Goal: Task Accomplishment & Management: Use online tool/utility

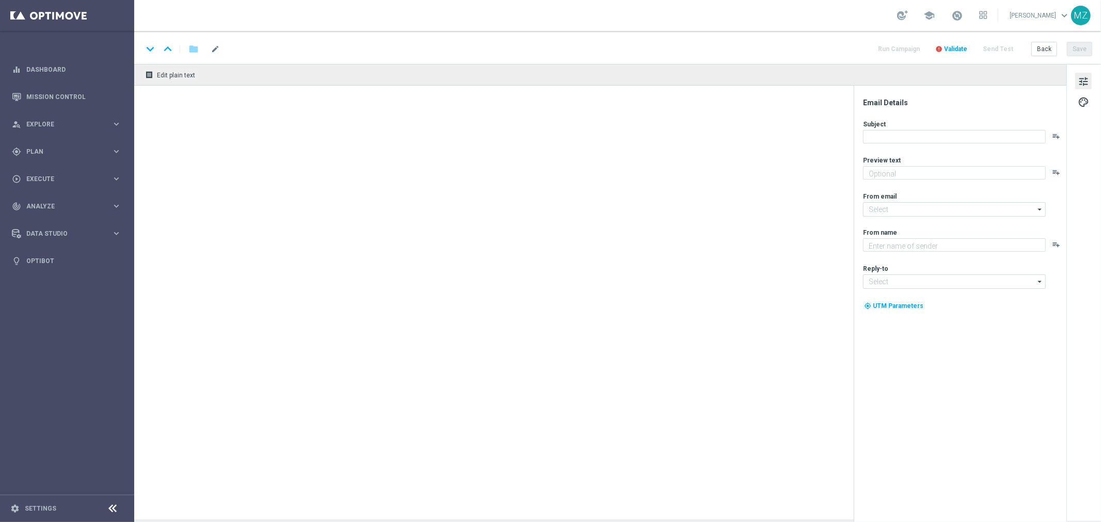
type textarea "Ganhe em um instante com TurboSena."
type textarea "[DOMAIN_NAME]"
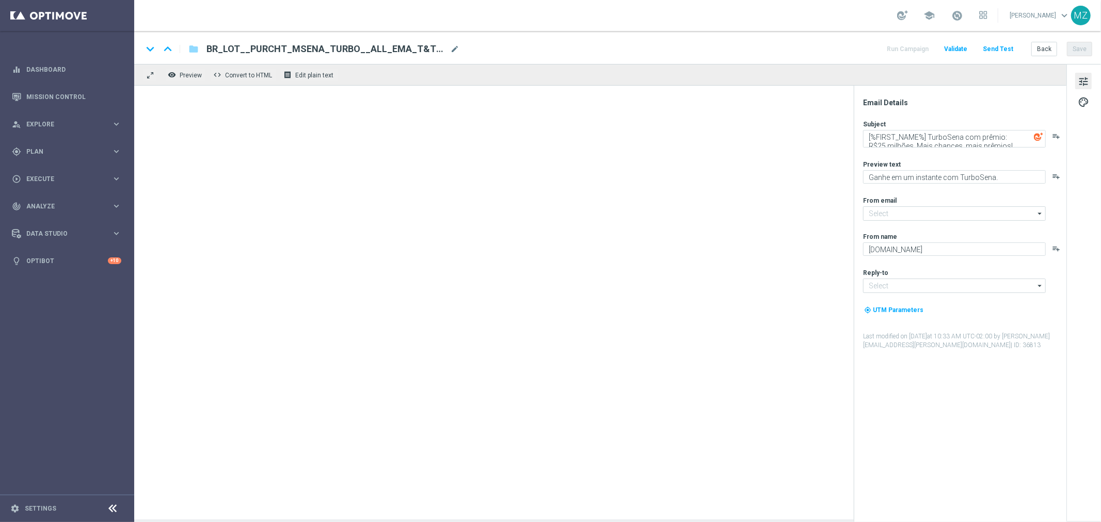
type input "[EMAIL_ADDRESS][DOMAIN_NAME]"
type input "contato@lottoland.com.br"
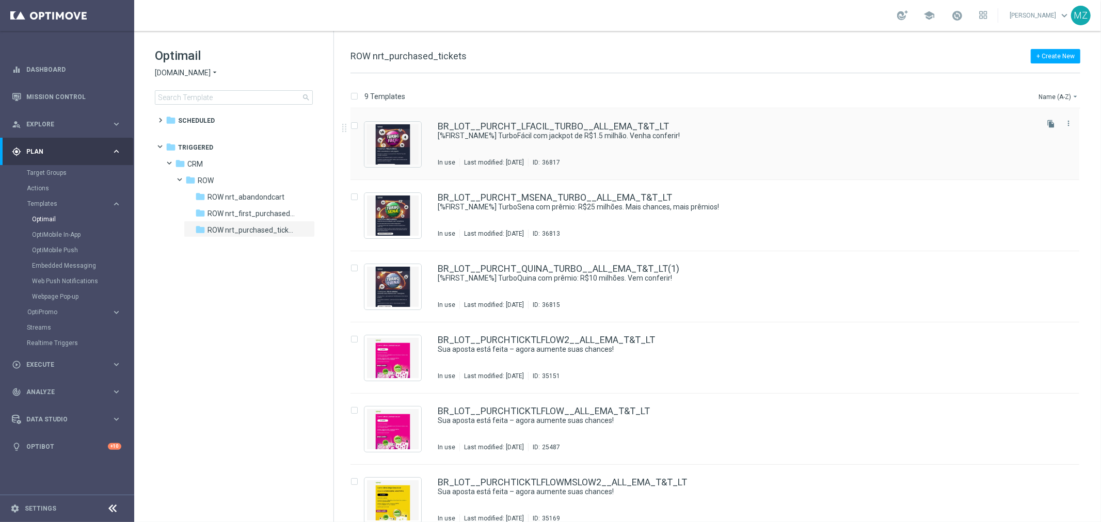
click at [487, 141] on div "BR_LOT__PURCHT_LFACIL_TURBO__ALL_EMA_T&T_LT [%FIRST_NAME%] TurboFácil com jackp…" at bounding box center [737, 144] width 598 height 45
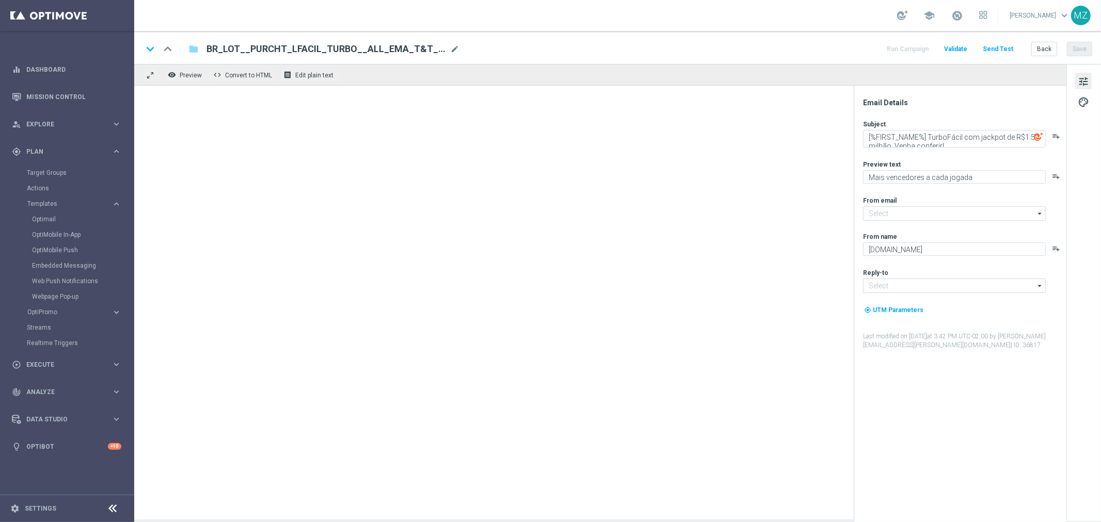
type input "mail@crm.lottoland.com.br"
type input "contato@lottoland.com.br"
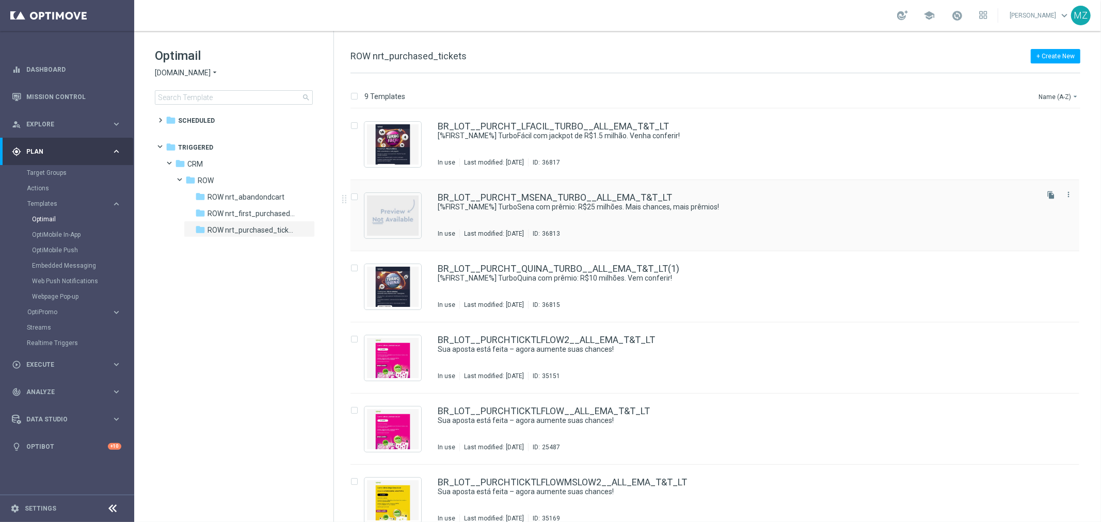
click at [756, 200] on div "BR_LOT__PURCHT_MSENA_TURBO__ALL_EMA_T&T_LT" at bounding box center [737, 197] width 598 height 9
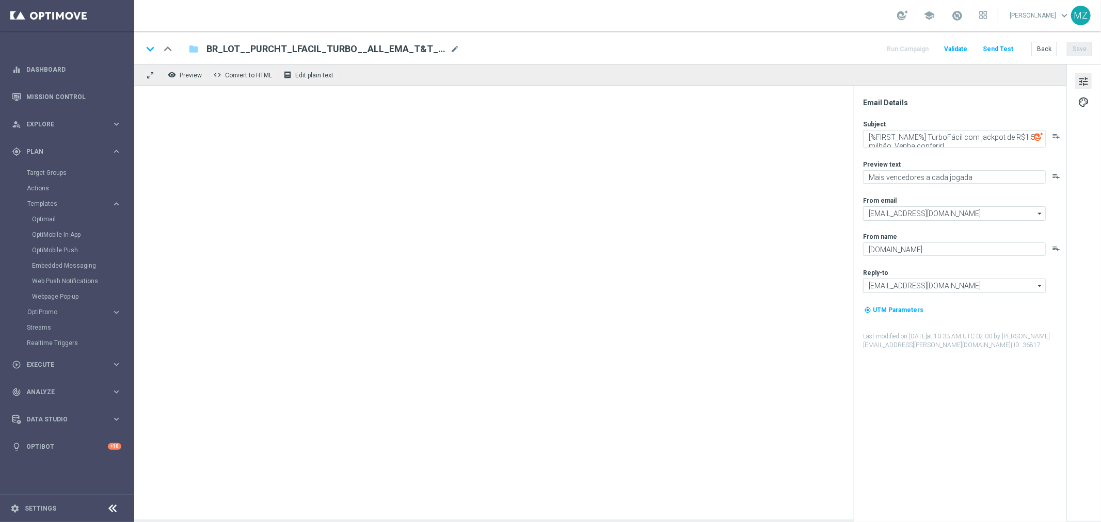
type textarea "[%FIRST_NAME%] TurboSena com prêmio: R$25 milhões. Mais chances, mais prêmios!"
type textarea "Ganhe em um instante com TurboSena."
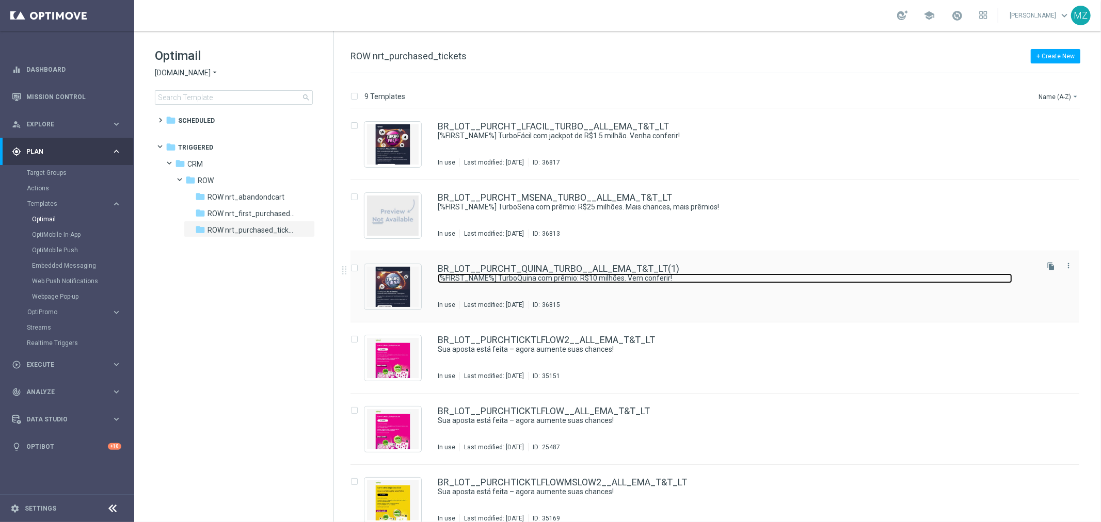
click at [720, 282] on link "[%FIRST_NAME%] TurboQuina com prêmio: R$10 milhões. Vem conferir!" at bounding box center [725, 279] width 574 height 10
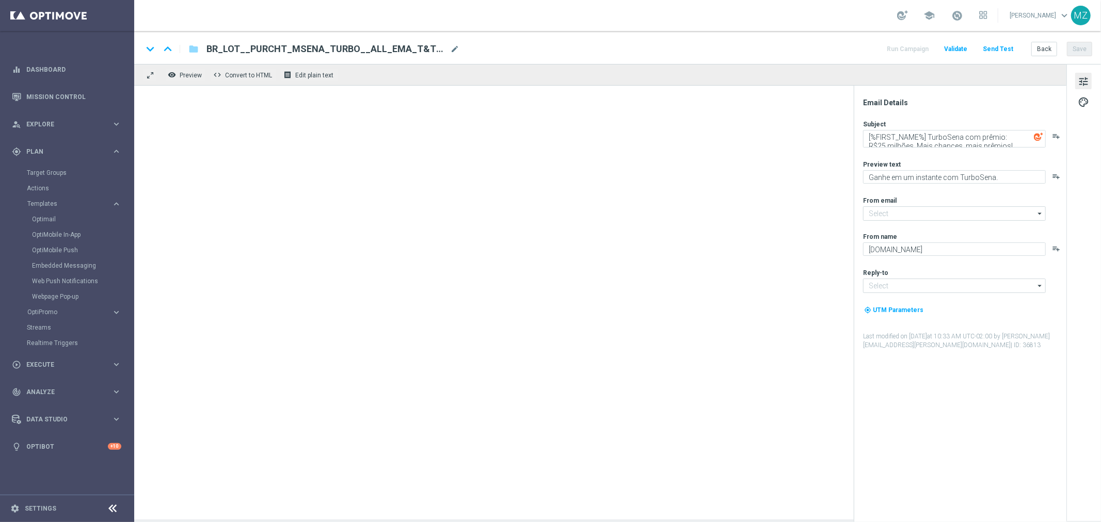
type input "mail@crm.lottoland.com.br"
type input "contato@lottoland.com.br"
type textarea "[%FIRST_NAME%] TurboQuina com prêmio: R$10 milhões. Vem conferir!"
type textarea "Aumente suas chances com TurboQuina"
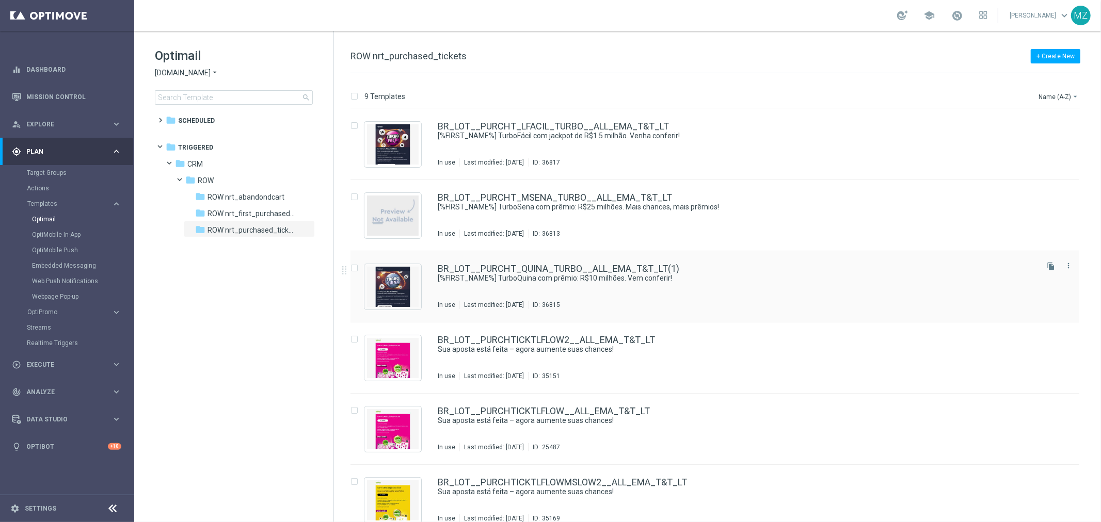
click at [571, 285] on div "BR_LOT__PURCHT_QUINA_TURBO__ALL_EMA_T&T_LT(1) [%FIRST_NAME%] TurboQuina com prê…" at bounding box center [737, 286] width 598 height 45
click at [713, 276] on link "[%FIRST_NAME%] TurboQuina com prêmio: R$10 milhões. Vem conferir!" at bounding box center [725, 279] width 574 height 10
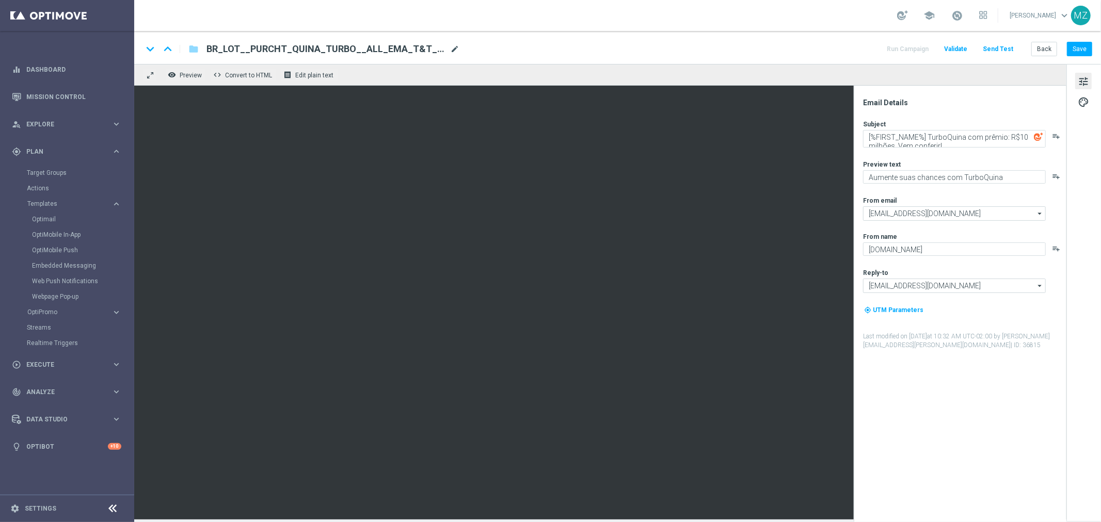
click at [456, 47] on span "mode_edit" at bounding box center [454, 48] width 9 height 9
click at [429, 49] on input "BR_LOT__PURCHT_QUINA_TURBO__ALL_EMA_T&T_LT(1)" at bounding box center [334, 48] width 256 height 13
type input "BR_LOT__PURCHT_QUINA_TURBO__ALL_EMA_T&T_LT"
click at [565, 32] on div "keyboard_arrow_down keyboard_arrow_up folder BR_LOT__PURCHT_QUINA_TURBO__ALL_EM…" at bounding box center [617, 47] width 967 height 33
click at [340, 52] on input "BR_LOT__PURCHT_QUINA_TURBO__ALL_EMA_T&T_LT" at bounding box center [334, 48] width 256 height 13
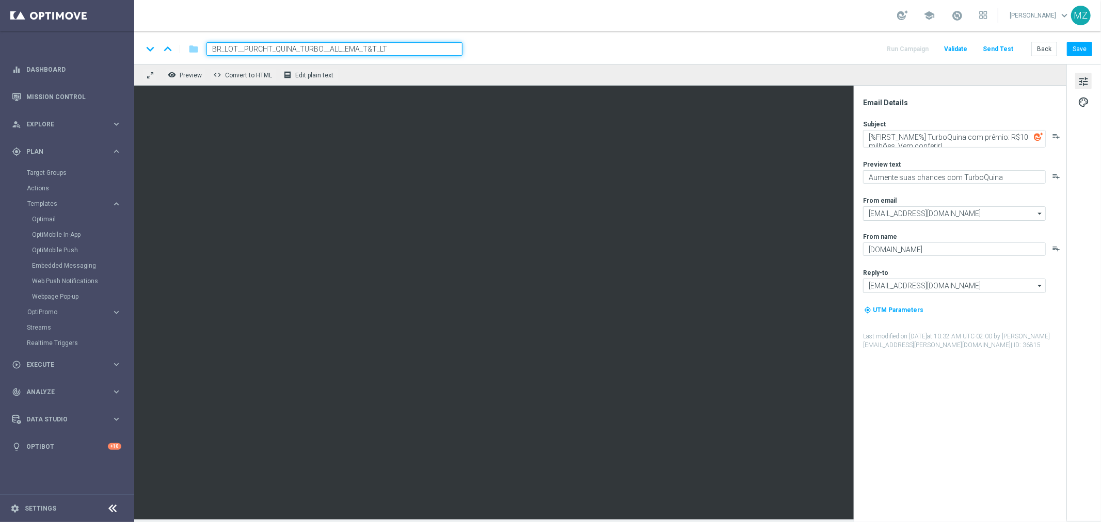
click at [340, 52] on input "BR_LOT__PURCHT_QUINA_TURBO__ALL_EMA_T&T_LT" at bounding box center [334, 48] width 256 height 13
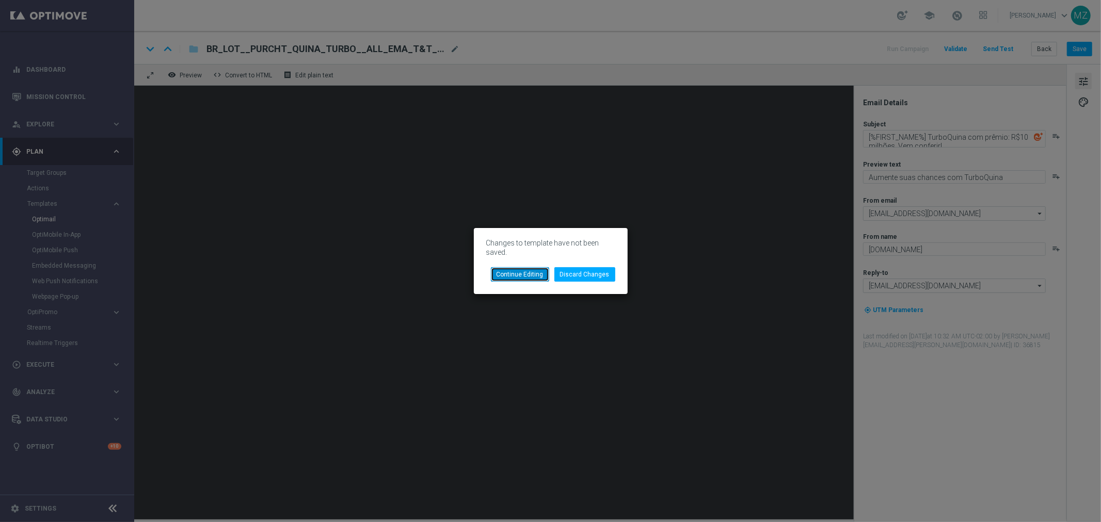
click at [531, 274] on button "Continue Editing" at bounding box center [520, 274] width 58 height 14
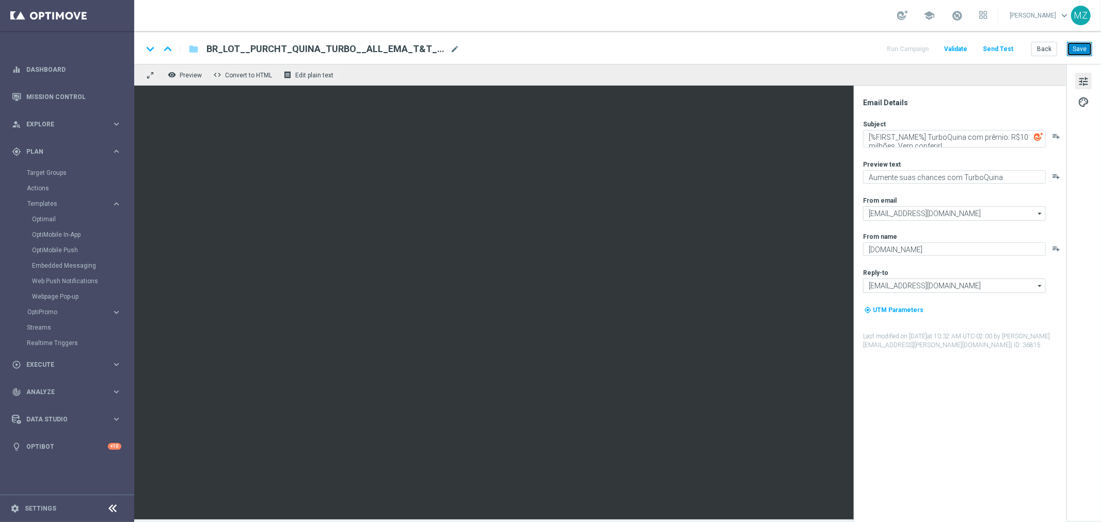
click at [1086, 46] on button "Save" at bounding box center [1079, 49] width 25 height 14
click at [450, 46] on span "mode_edit" at bounding box center [454, 48] width 9 height 9
click at [37, 504] on div "settings Settings" at bounding box center [51, 508] width 103 height 9
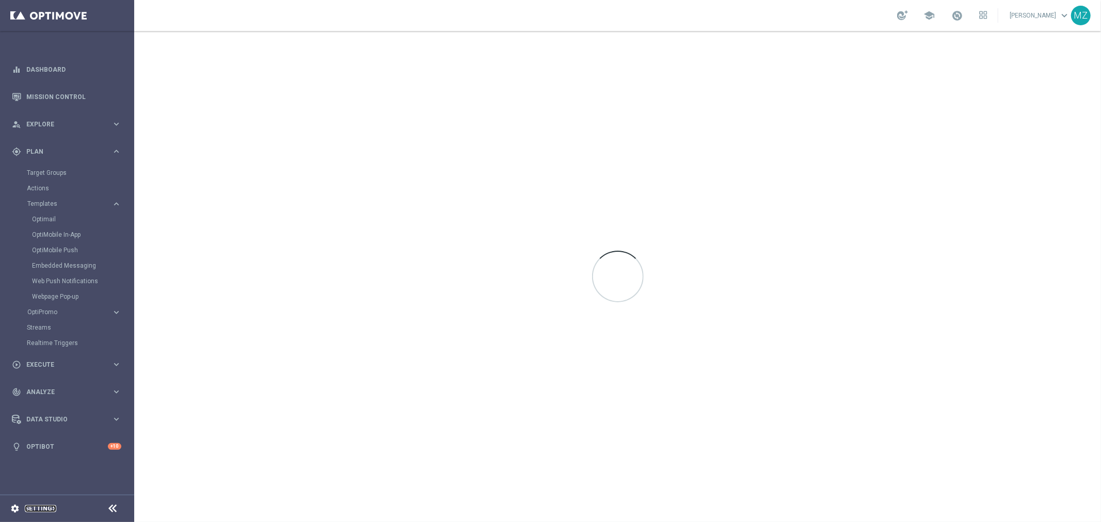
click at [37, 507] on link "Settings" at bounding box center [40, 509] width 31 height 6
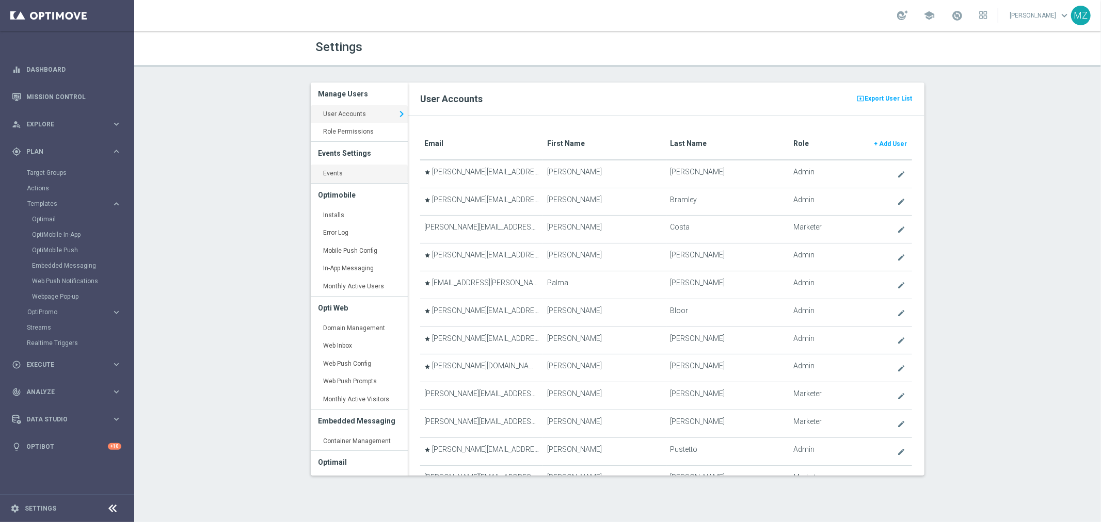
click at [348, 175] on link "Events keyboard_arrow_right" at bounding box center [359, 174] width 97 height 19
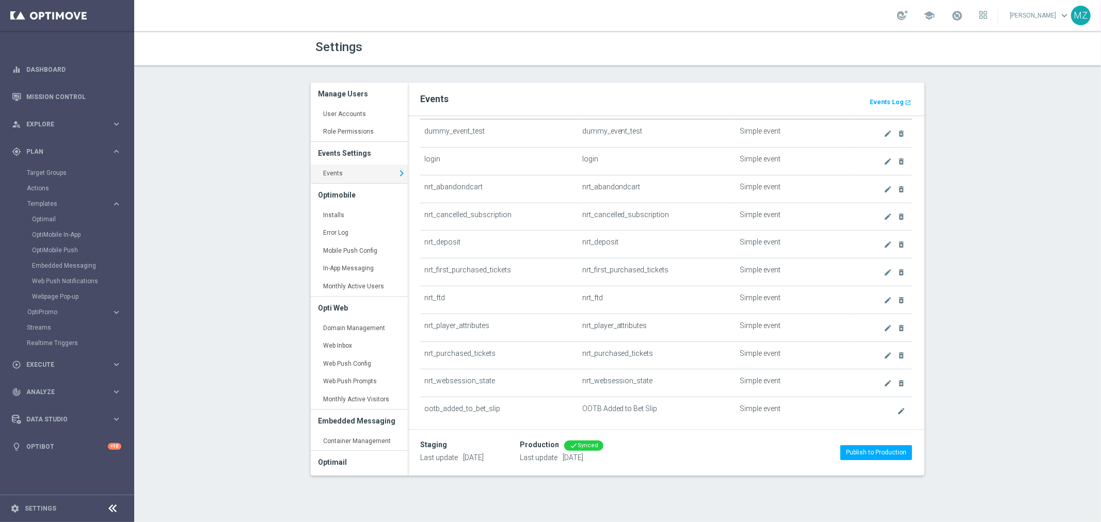
scroll to position [57, 0]
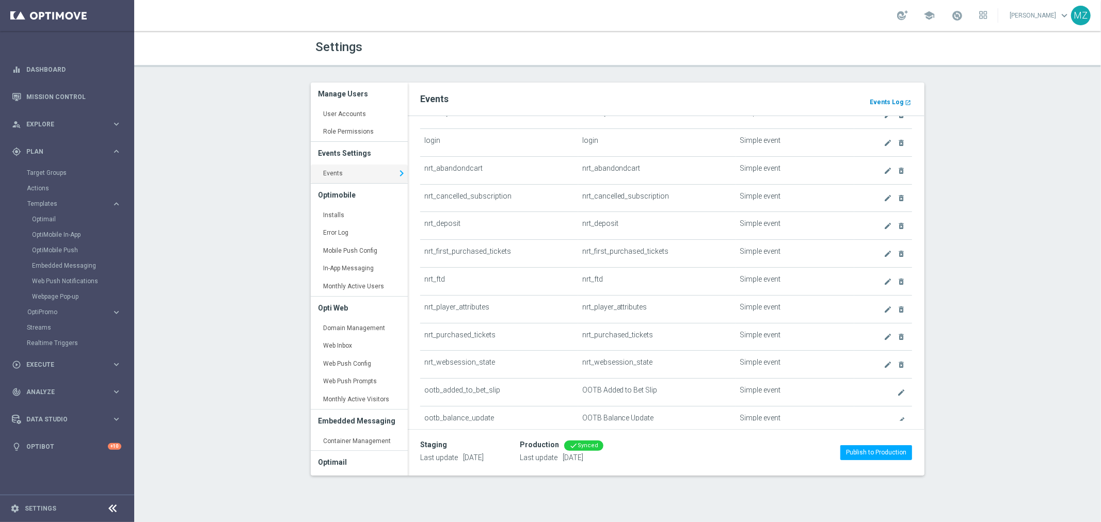
click at [902, 101] on b "Events Log" at bounding box center [887, 102] width 34 height 7
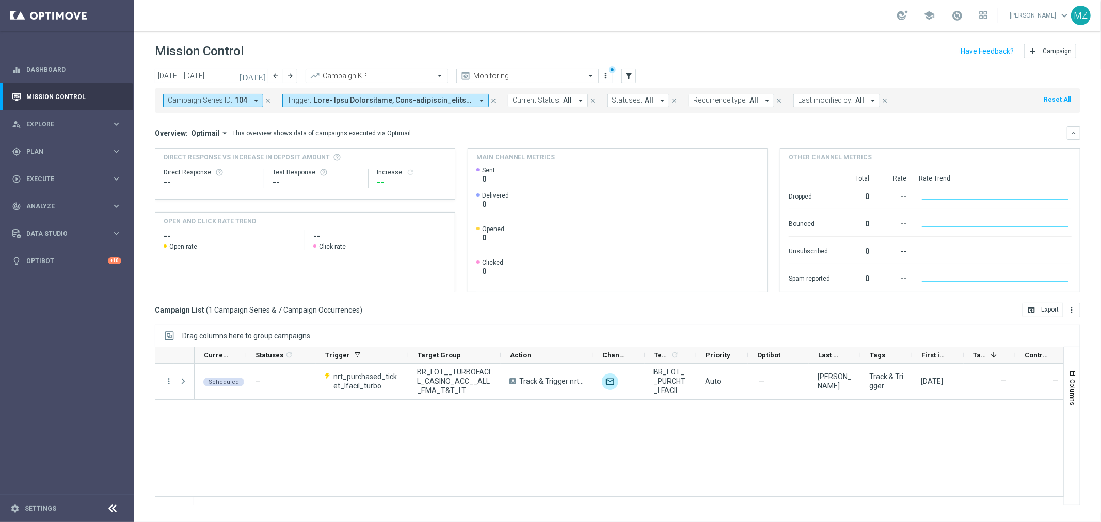
click at [368, 97] on span at bounding box center [393, 100] width 159 height 9
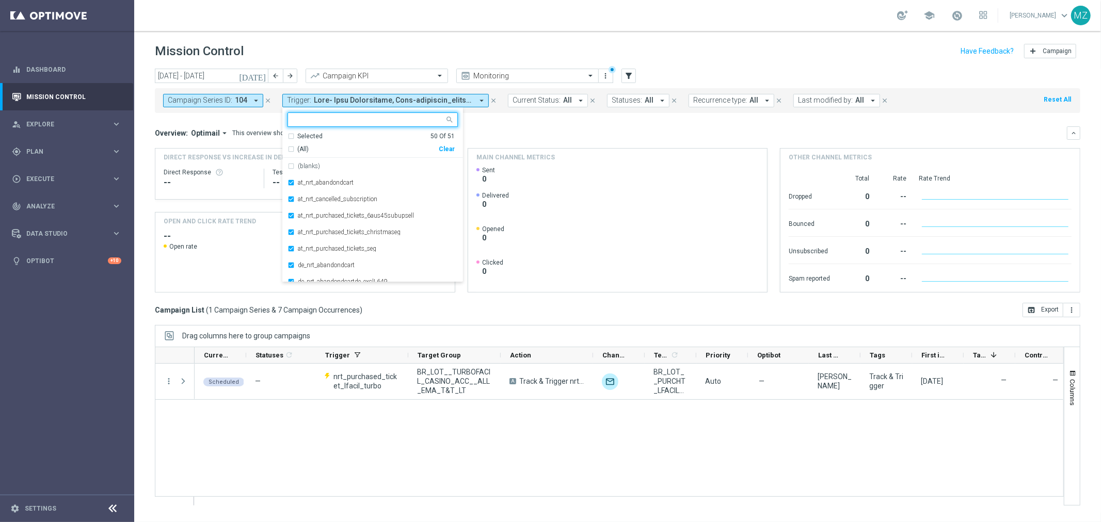
click at [0, 0] on div "Clear" at bounding box center [0, 0] width 0 height 0
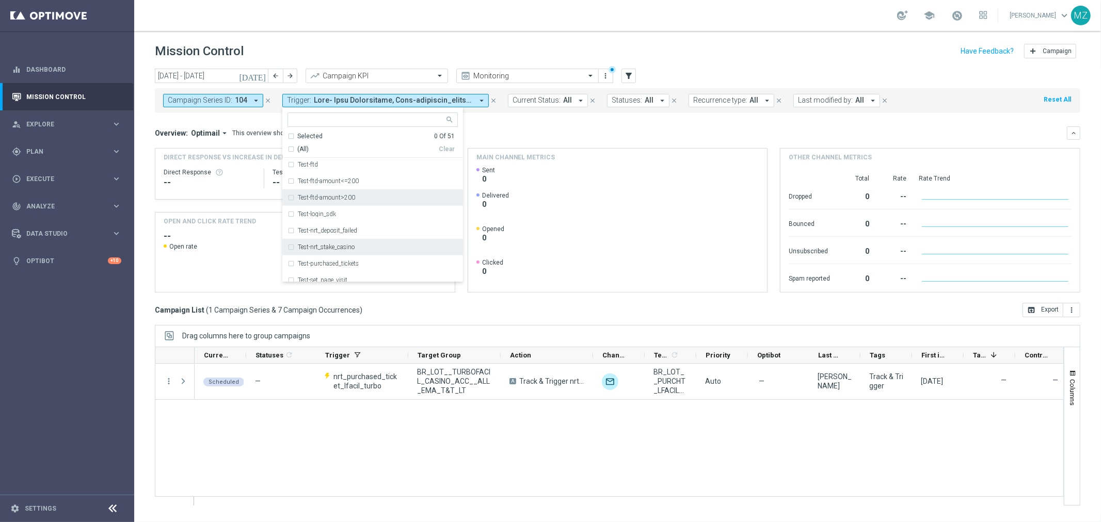
scroll to position [661, 0]
click at [341, 233] on div "Test-login_sdk" at bounding box center [378, 232] width 160 height 6
click at [571, 33] on header "Mission Control add Campaign" at bounding box center [617, 50] width 967 height 38
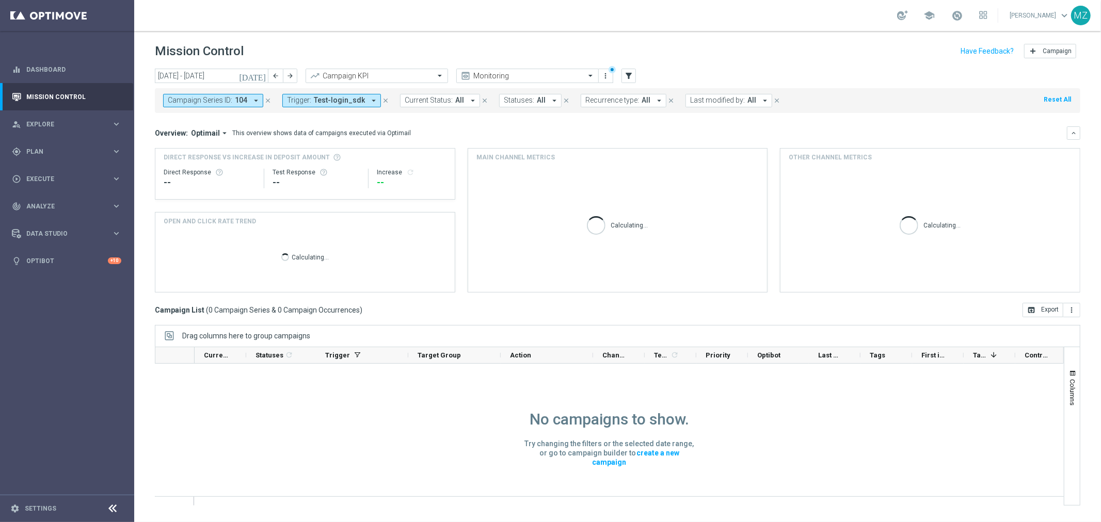
click at [267, 97] on icon "close" at bounding box center [267, 100] width 7 height 7
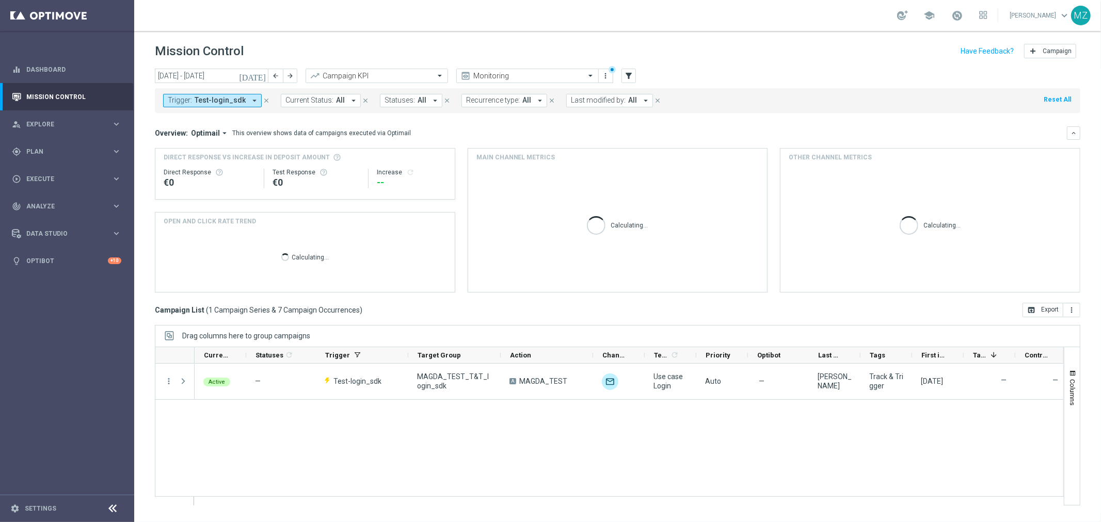
click at [264, 75] on icon "[DATE]" at bounding box center [253, 75] width 28 height 9
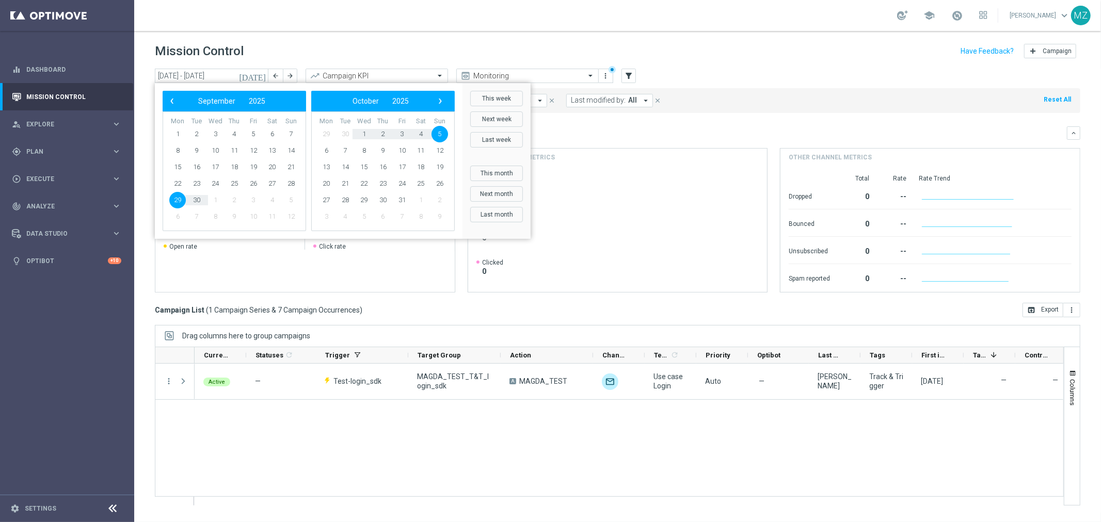
click at [177, 198] on span "29" at bounding box center [177, 200] width 17 height 17
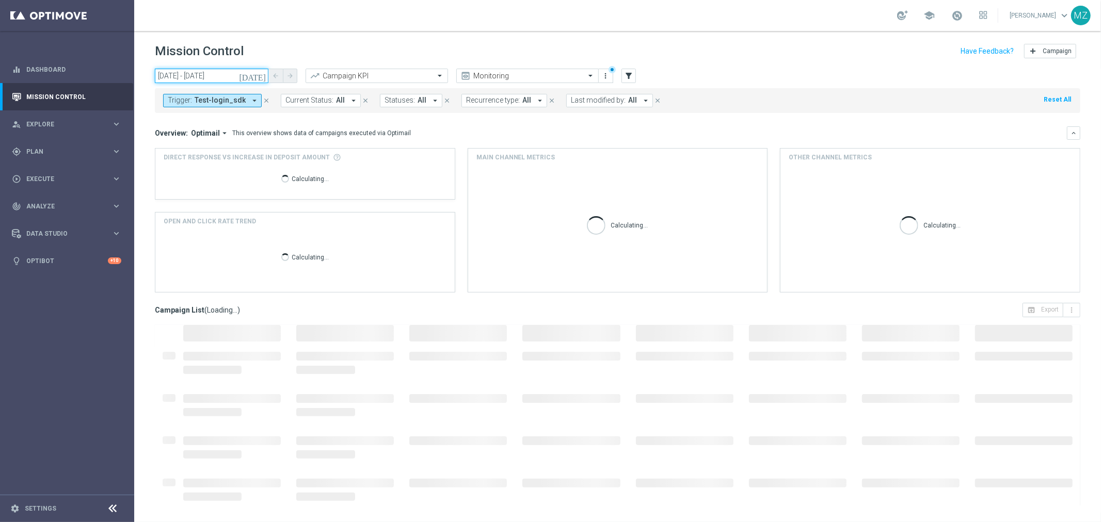
click at [232, 74] on input "29 Sep 2025 - 29 Sep 2025" at bounding box center [212, 76] width 114 height 14
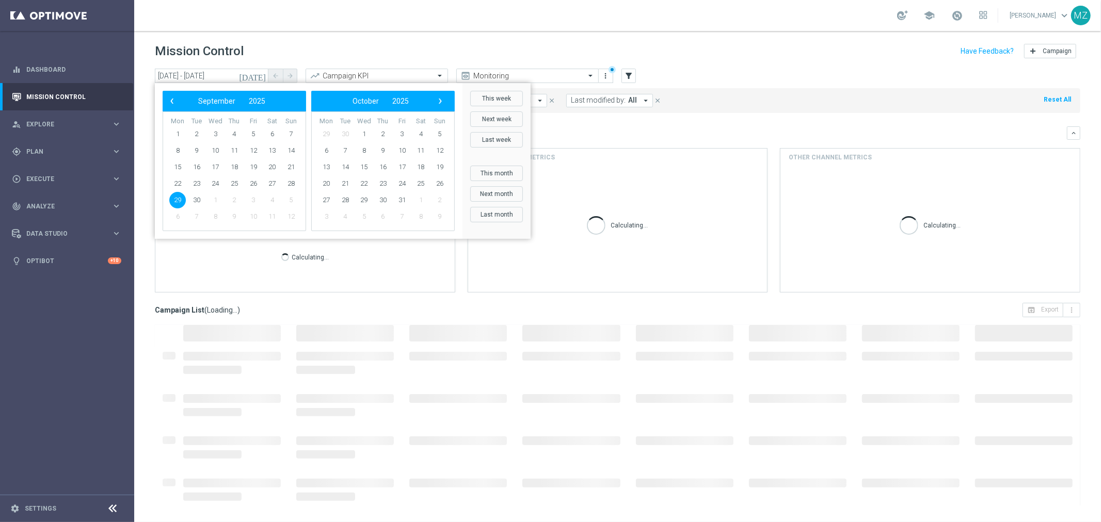
click at [181, 196] on span "29" at bounding box center [177, 200] width 17 height 17
click at [196, 198] on span "30" at bounding box center [196, 200] width 17 height 17
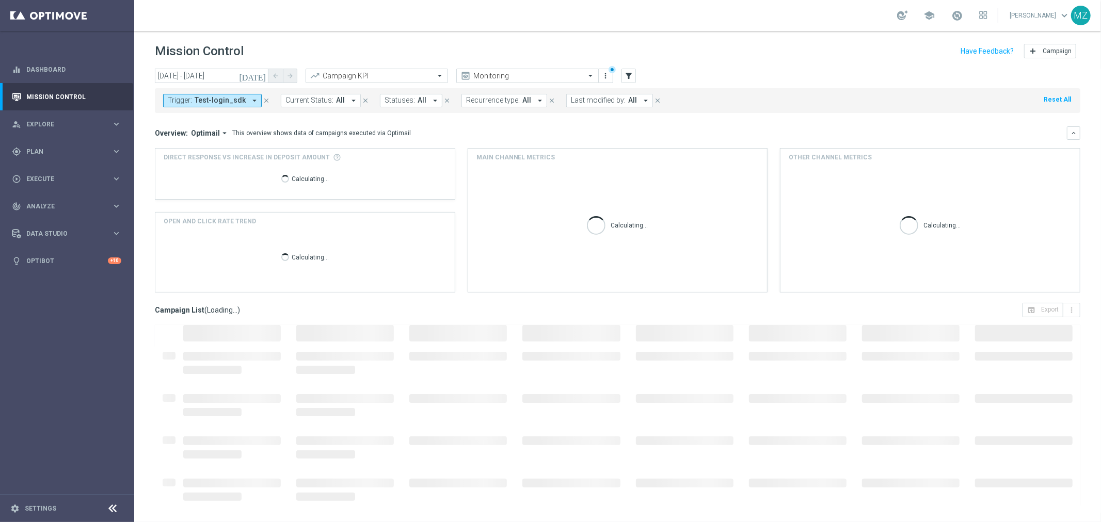
click at [259, 73] on icon "today" at bounding box center [253, 75] width 28 height 9
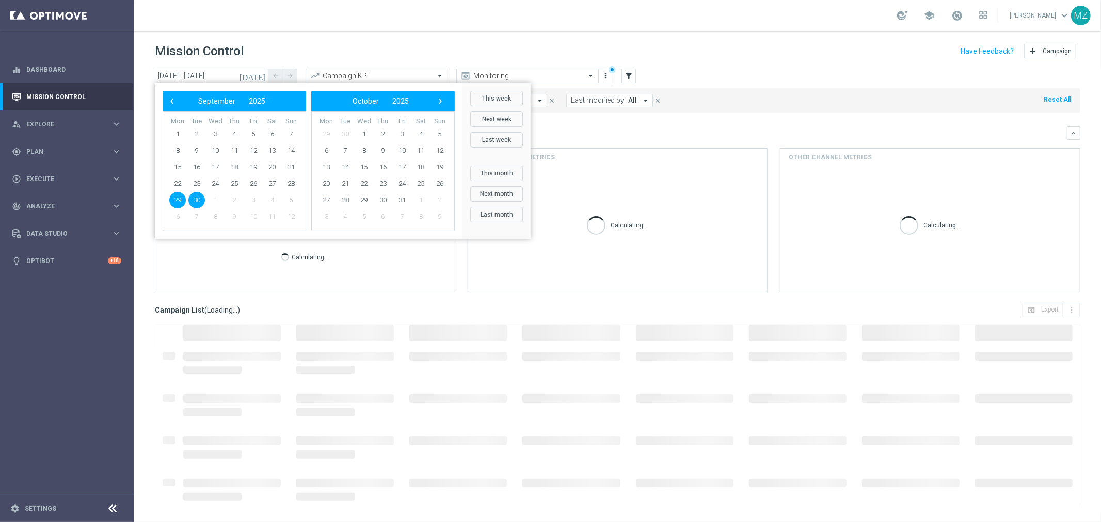
click at [198, 200] on span "30" at bounding box center [196, 200] width 17 height 17
type input "30 Sep 2025 - 30 Sep 2025"
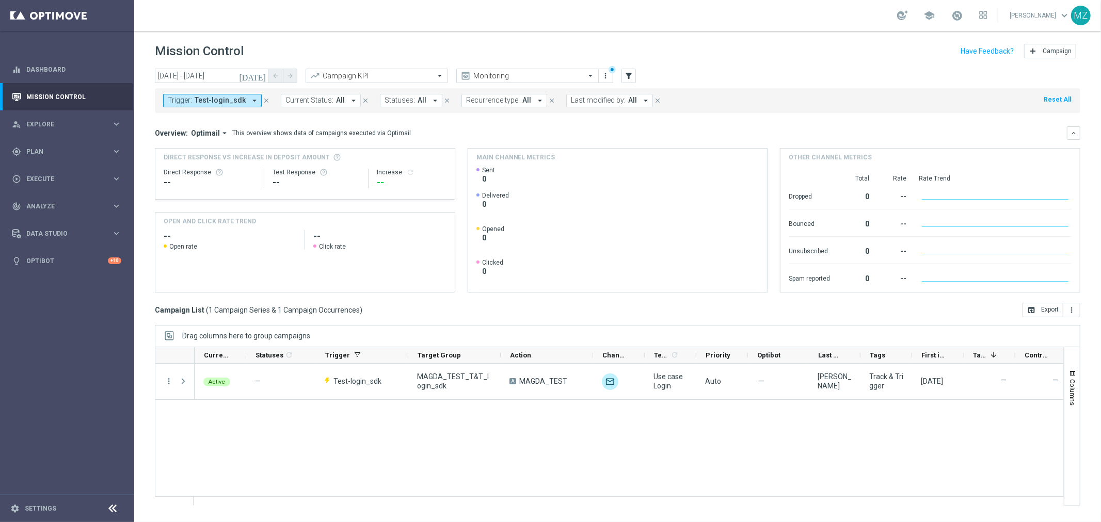
click at [484, 438] on div "Active — Test-login_sdk MAGDA_TEST_T&T_login_sdk A MAGDA_TEST unfold_more Use c…" at bounding box center [629, 434] width 869 height 141
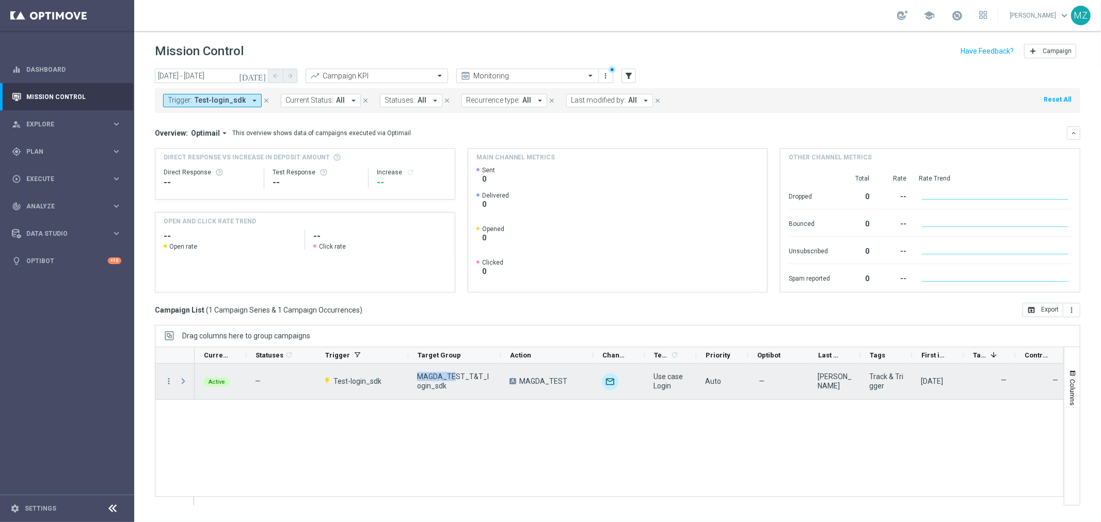
drag, startPoint x: 452, startPoint y: 381, endPoint x: 418, endPoint y: 374, distance: 34.8
click at [418, 374] on span "MAGDA_TEST_T&T_login_sdk" at bounding box center [454, 381] width 75 height 19
click at [450, 380] on span "MAGDA_TEST_T&T_login_sdk" at bounding box center [454, 381] width 75 height 19
drag, startPoint x: 439, startPoint y: 388, endPoint x: 416, endPoint y: 378, distance: 24.3
click at [417, 378] on span "MAGDA_TEST_T&T_login_sdk" at bounding box center [454, 381] width 75 height 19
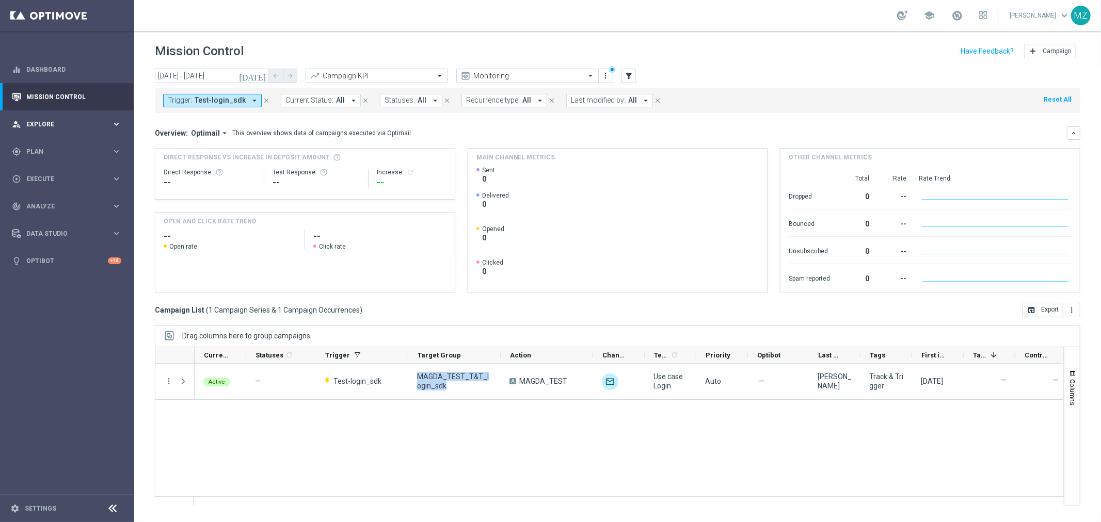
click at [95, 118] on div "person_search Explore keyboard_arrow_right" at bounding box center [66, 123] width 133 height 27
click at [85, 94] on link "Mission Control" at bounding box center [73, 96] width 95 height 27
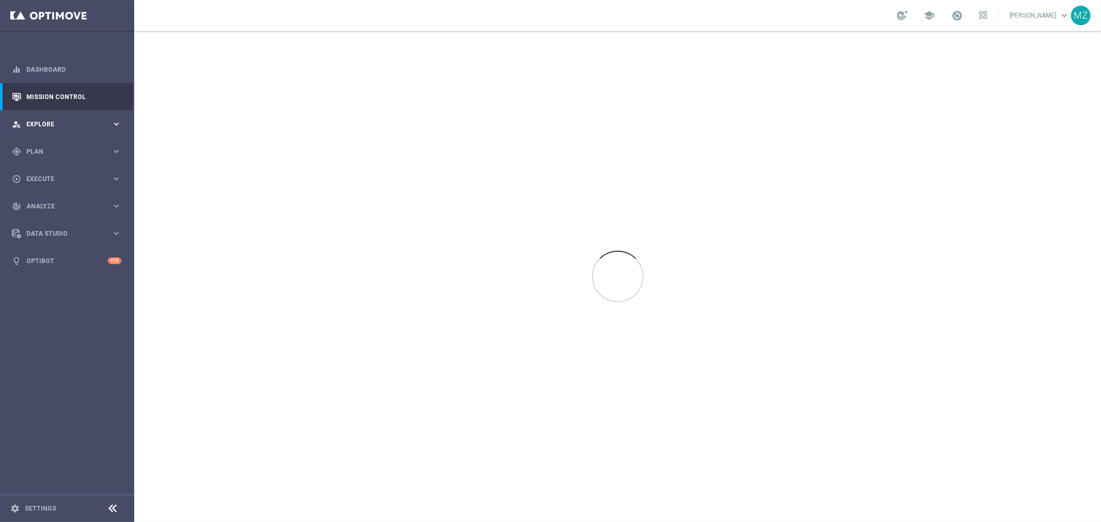
click at [81, 124] on span "Explore" at bounding box center [68, 124] width 85 height 6
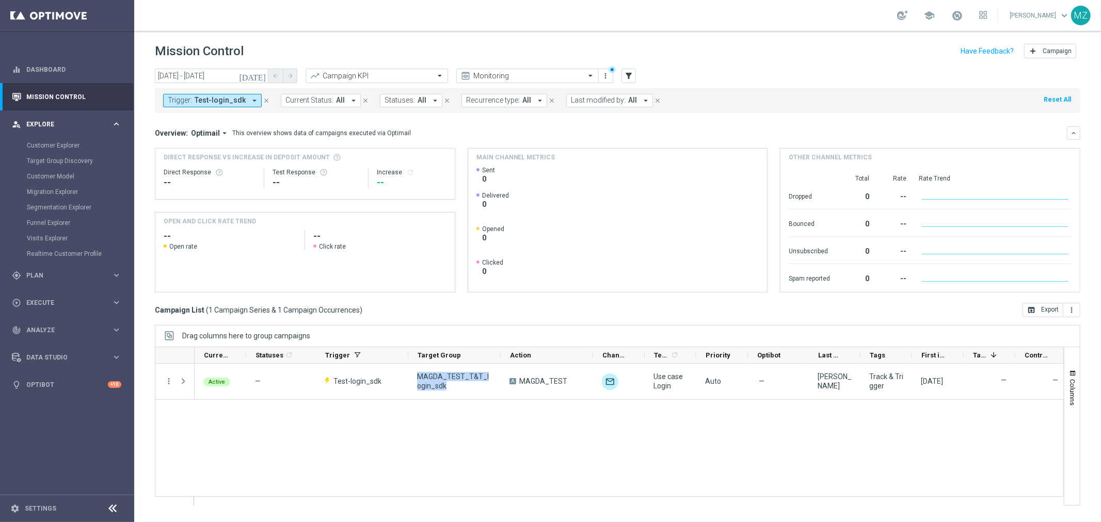
click at [66, 120] on div "person_search Explore" at bounding box center [62, 124] width 100 height 9
click at [60, 154] on span "Plan" at bounding box center [68, 152] width 85 height 6
click at [53, 203] on span "Templates" at bounding box center [64, 204] width 74 height 6
click at [53, 217] on link "Optimail" at bounding box center [69, 219] width 75 height 8
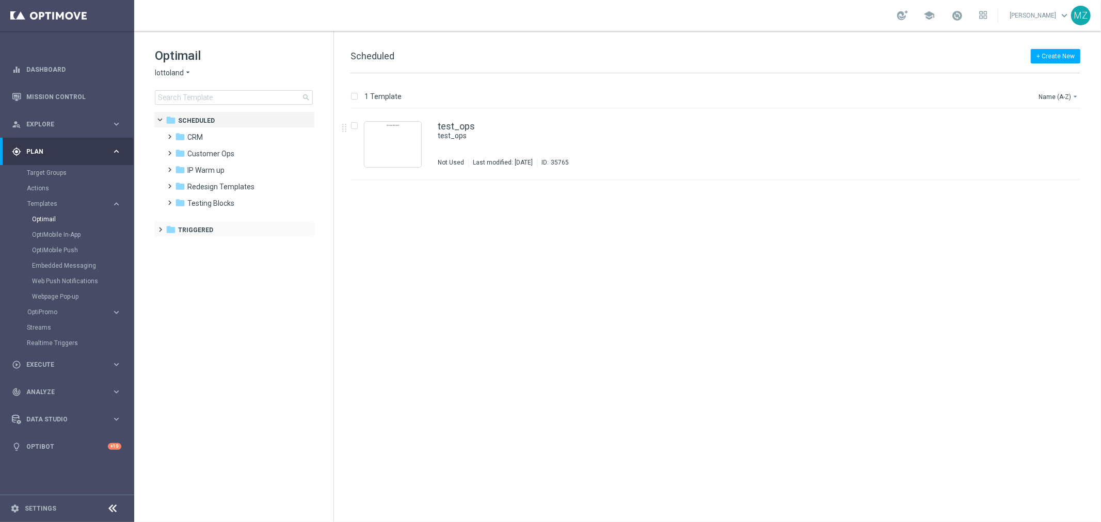
click at [158, 227] on span at bounding box center [158, 225] width 5 height 4
click at [163, 228] on span at bounding box center [165, 227] width 4 height 5
click at [161, 227] on span at bounding box center [158, 225] width 5 height 4
click at [167, 244] on span at bounding box center [168, 241] width 5 height 4
click at [215, 239] on div "folder CRM more_vert" at bounding box center [239, 245] width 152 height 17
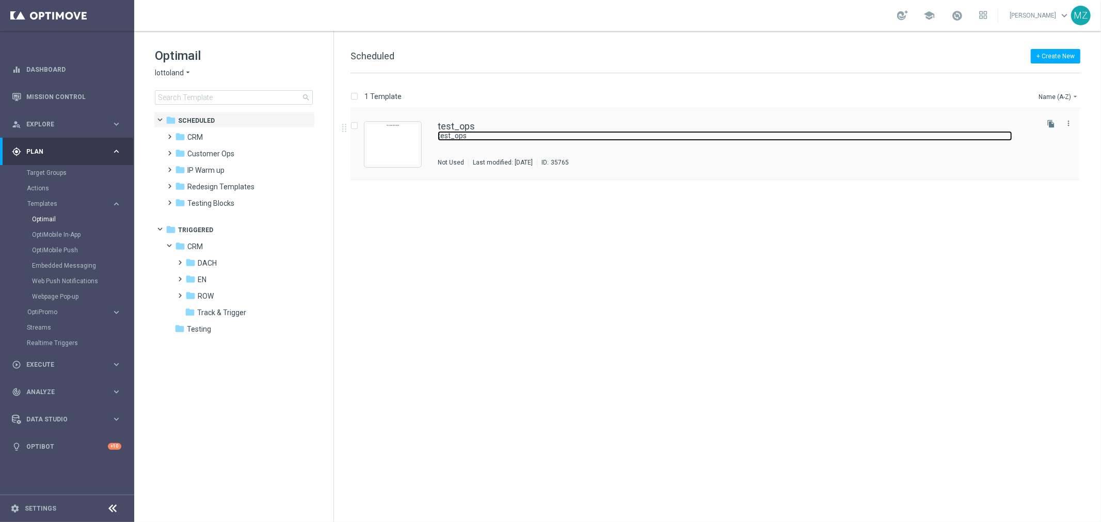
click at [614, 131] on link "test_ops" at bounding box center [725, 136] width 574 height 10
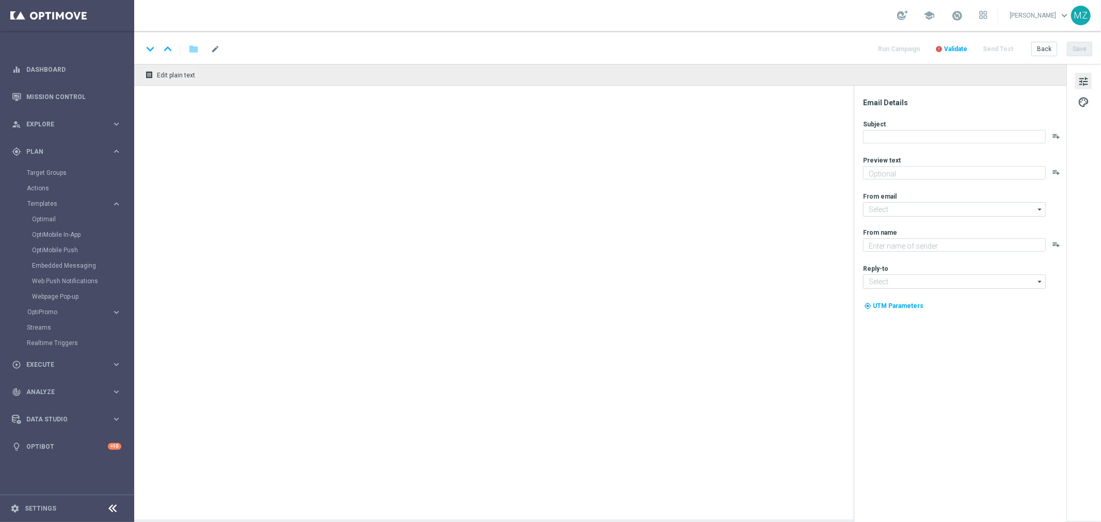
type input "mail@crm.lottoland.com"
type textarea "Lottoland"
type input "consultas@lottoland.mx"
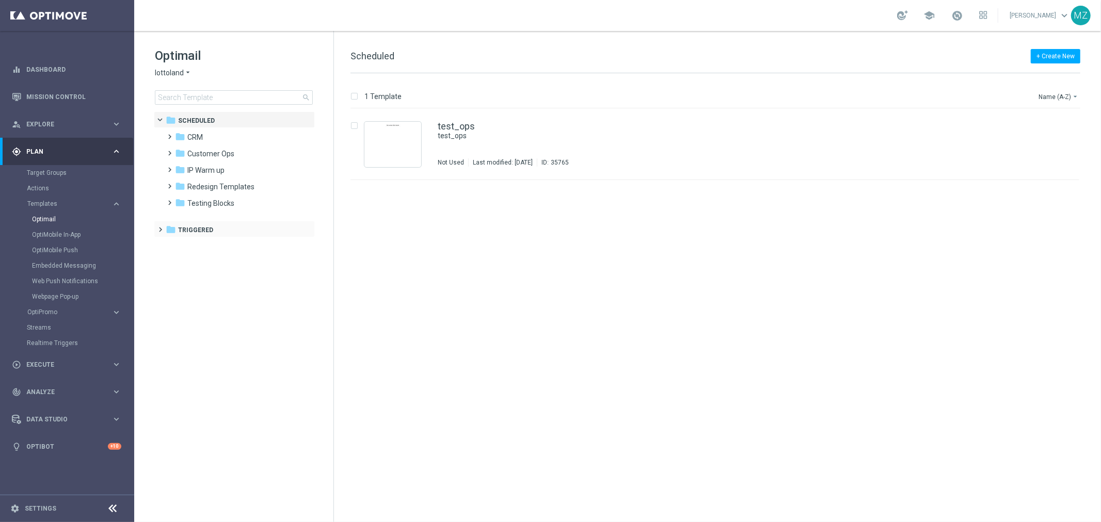
click at [155, 227] on div "folder Triggered more_vert" at bounding box center [234, 229] width 161 height 17
click at [161, 227] on span at bounding box center [158, 225] width 5 height 4
click at [168, 244] on span at bounding box center [168, 241] width 5 height 4
click at [206, 315] on span "Track & Trigger" at bounding box center [221, 312] width 49 height 9
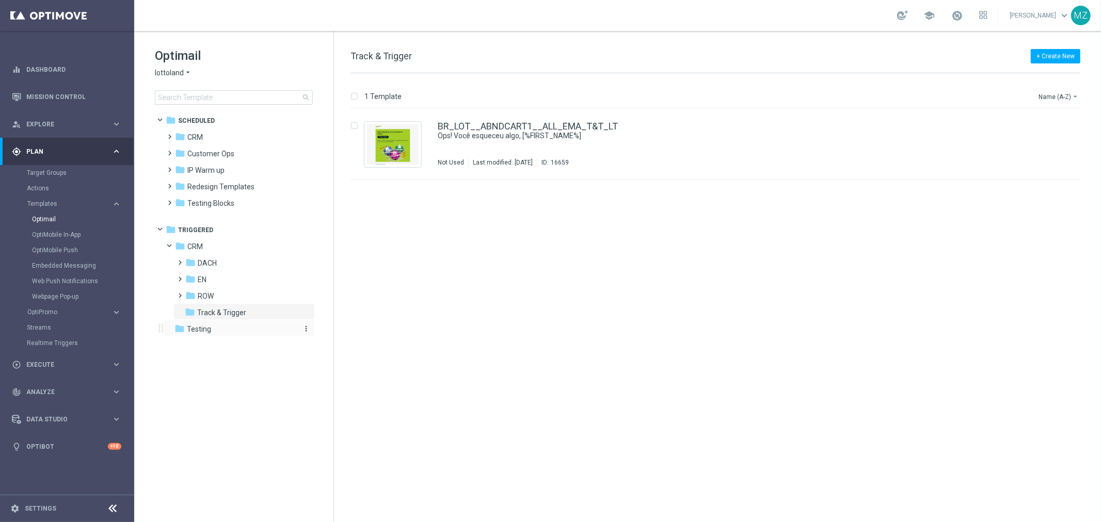
click at [199, 333] on span "Testing" at bounding box center [199, 329] width 24 height 9
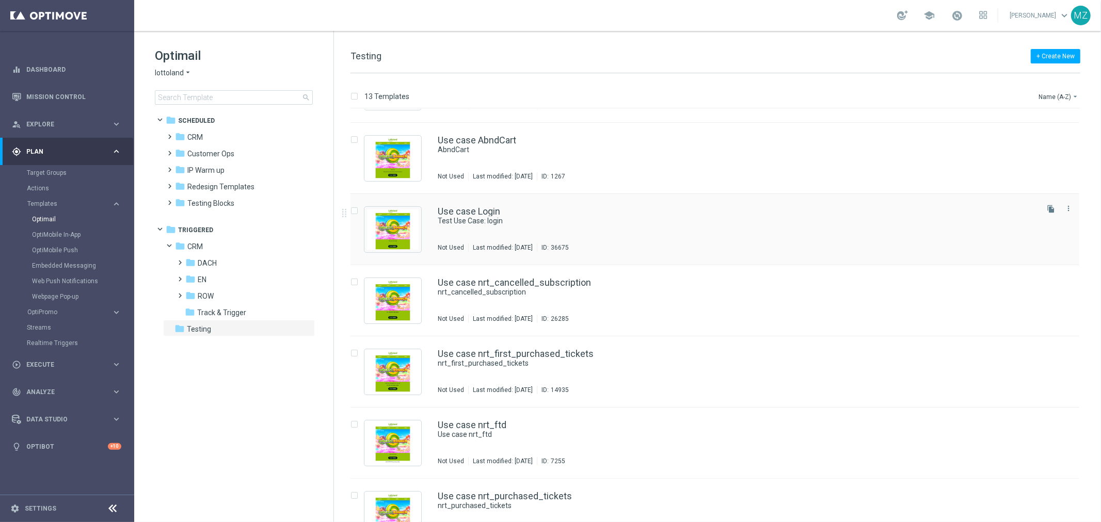
scroll to position [115, 0]
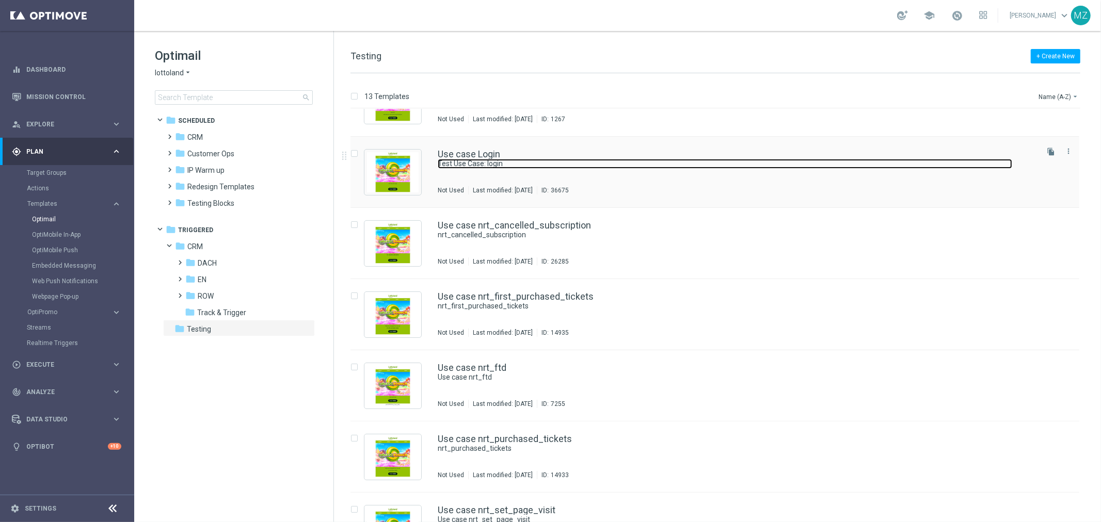
click at [753, 165] on link "Test Use Case: login" at bounding box center [725, 164] width 574 height 10
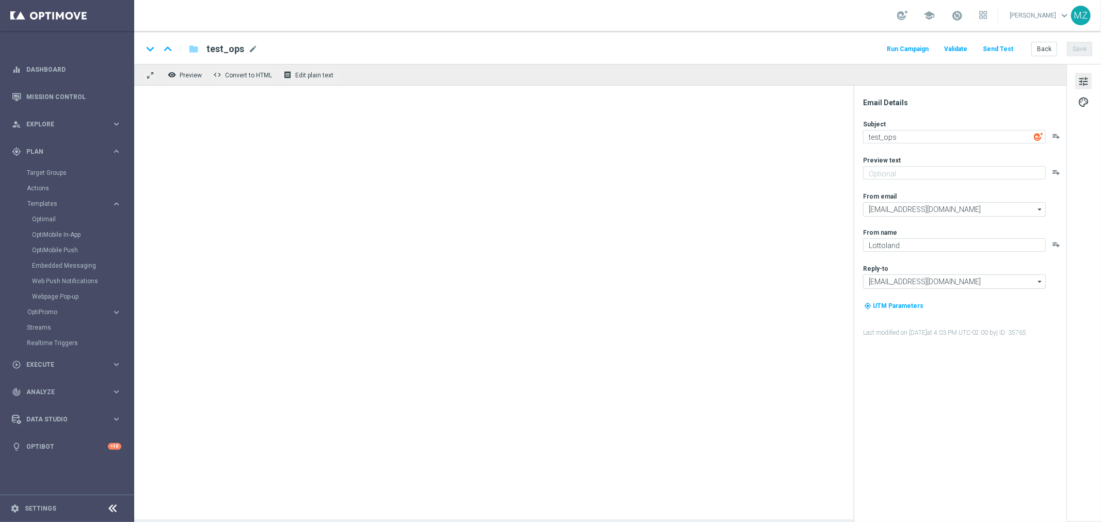
type textarea "Test Use Case: login"
type textarea "T&T testing"
type textarea "[%FIRST_NAME%]"
type input "service@lottoland.com"
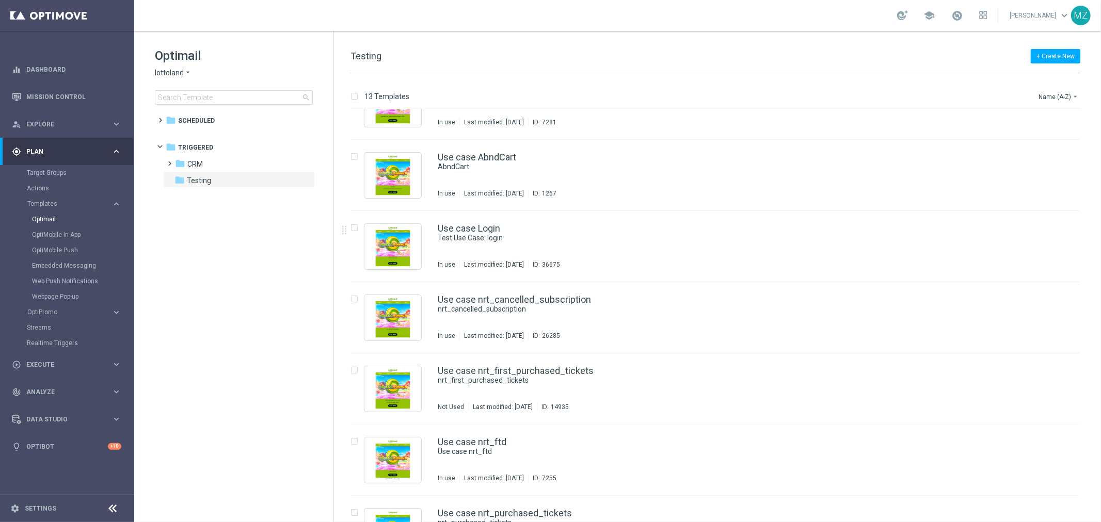
scroll to position [57, 0]
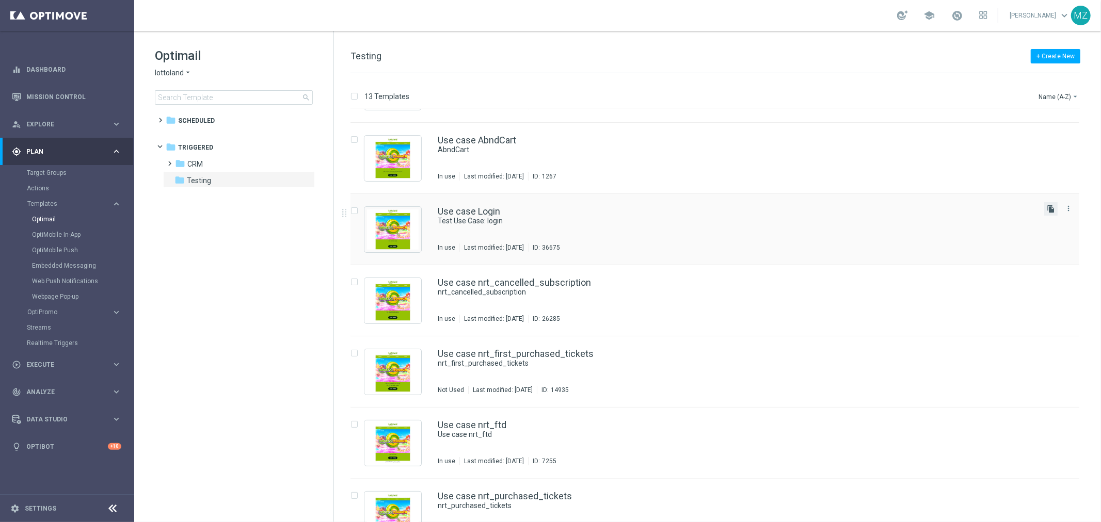
click at [1048, 208] on icon "file_copy" at bounding box center [1051, 209] width 8 height 8
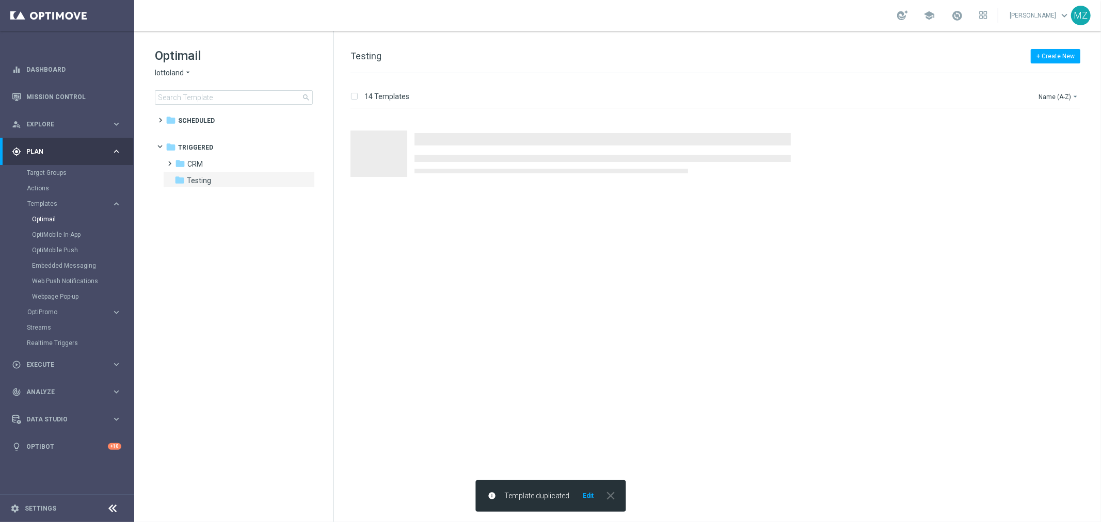
scroll to position [0, 0]
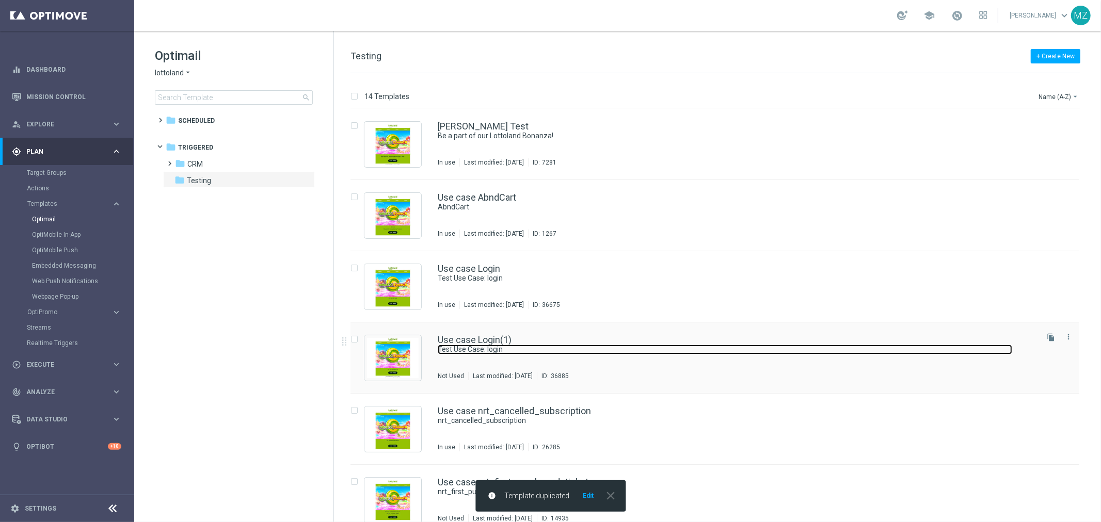
click at [775, 347] on link "Test Use Case: login" at bounding box center [725, 350] width 574 height 10
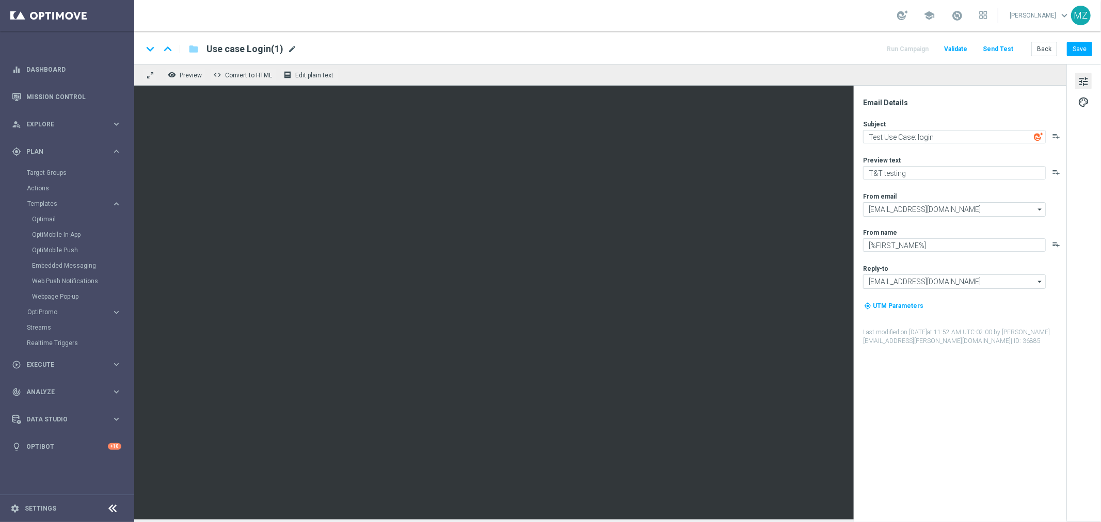
click at [289, 50] on span "mode_edit" at bounding box center [291, 48] width 9 height 9
type input "Use case registration sdk"
click at [367, 47] on input "Use case registration sdk" at bounding box center [334, 48] width 256 height 13
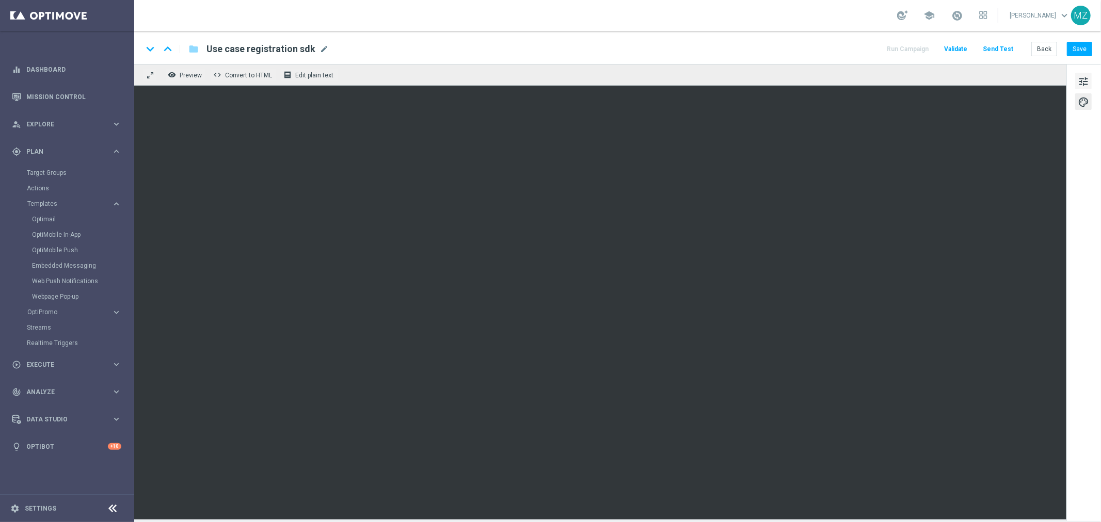
click at [1086, 79] on span "tune" at bounding box center [1083, 81] width 11 height 13
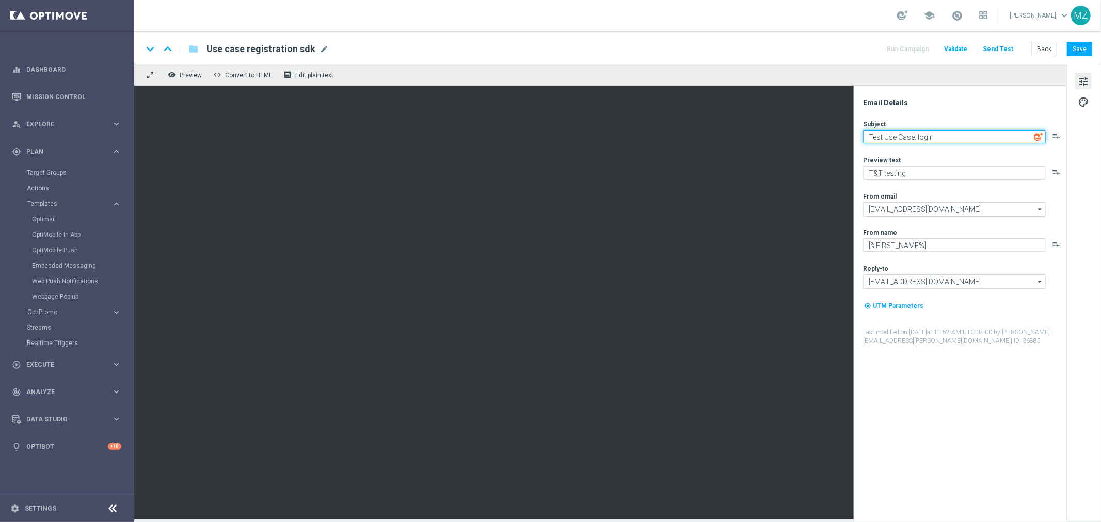
click at [957, 141] on textarea "Test Use Case: login" at bounding box center [954, 136] width 183 height 13
paste textarea "Use case registration sdk"
type textarea "Use case registration sdk"
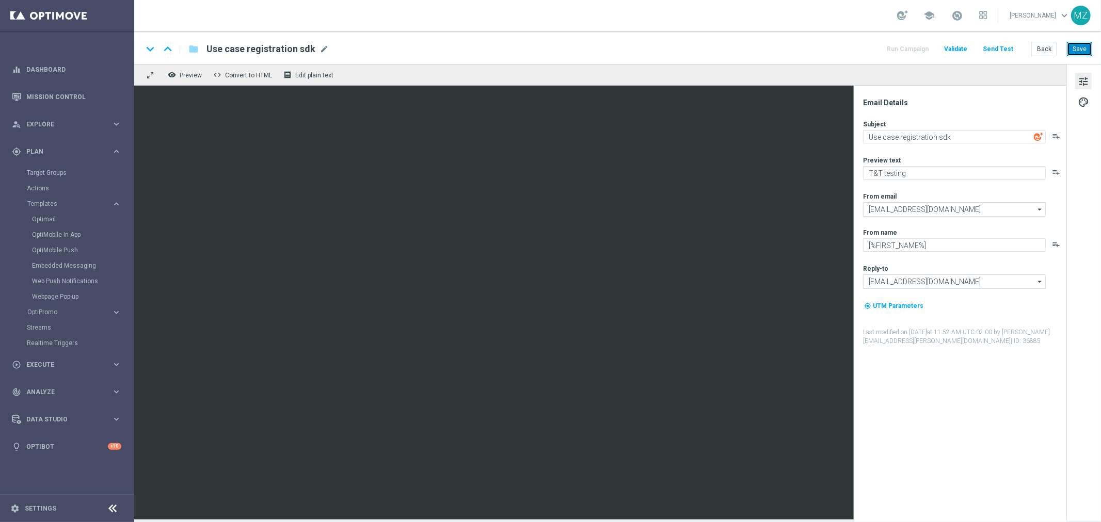
click at [1075, 49] on button "Save" at bounding box center [1079, 49] width 25 height 14
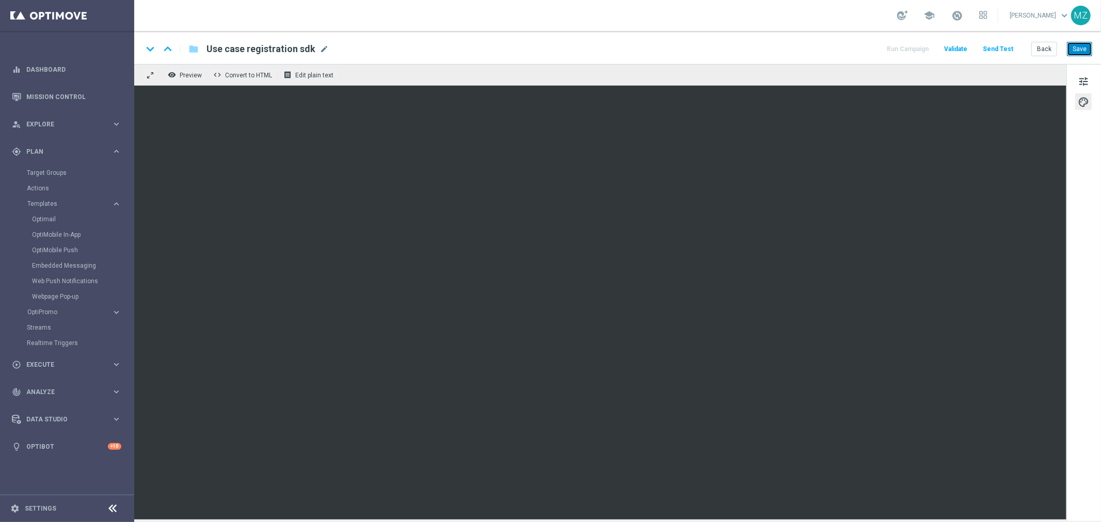
click at [1076, 45] on button "Save" at bounding box center [1079, 49] width 25 height 14
click at [57, 339] on link "Realtime Triggers" at bounding box center [67, 343] width 81 height 8
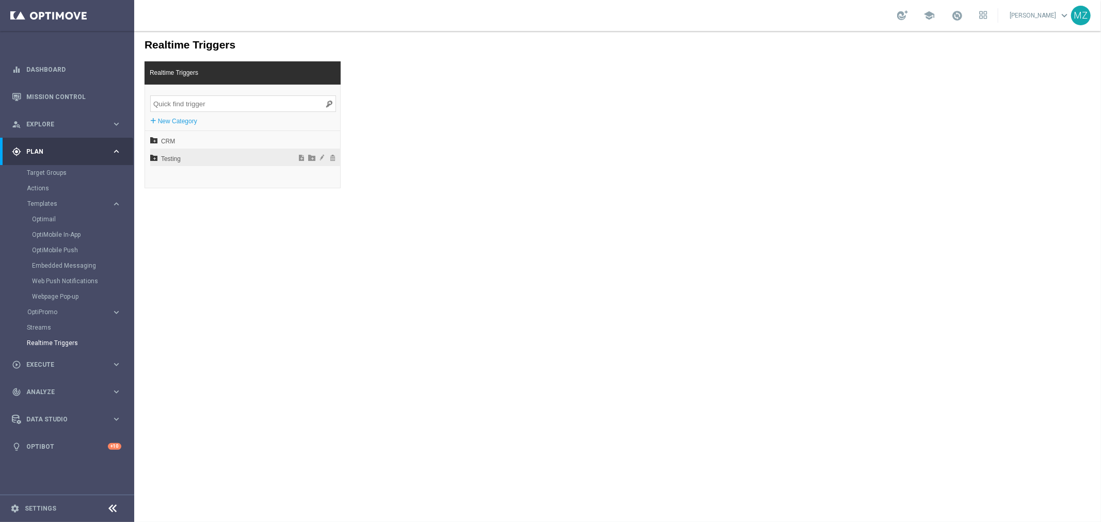
click at [151, 156] on icon at bounding box center [153, 156] width 7 height 7
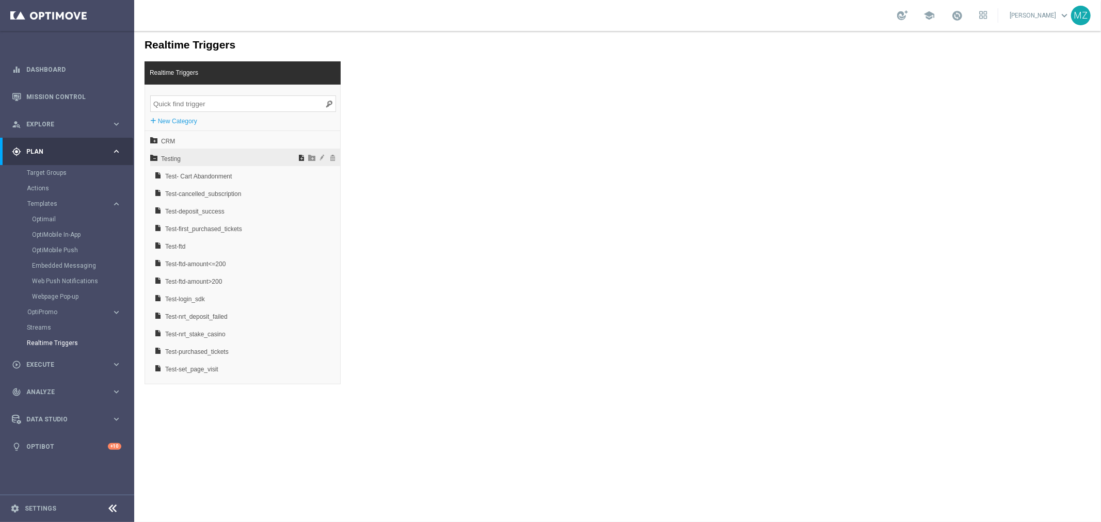
click at [296, 156] on span at bounding box center [301, 156] width 10 height 7
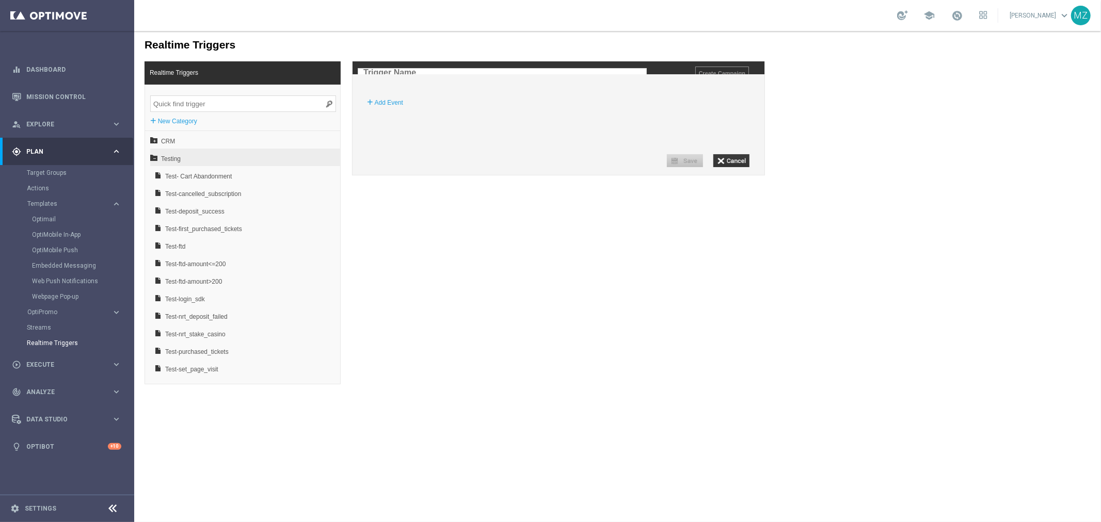
click at [415, 70] on input "text" at bounding box center [501, 72] width 289 height 9
paste input "Test-registration_sdk"
type input "Test-registration_sdk"
click at [387, 107] on label "Add Event" at bounding box center [388, 102] width 28 height 10
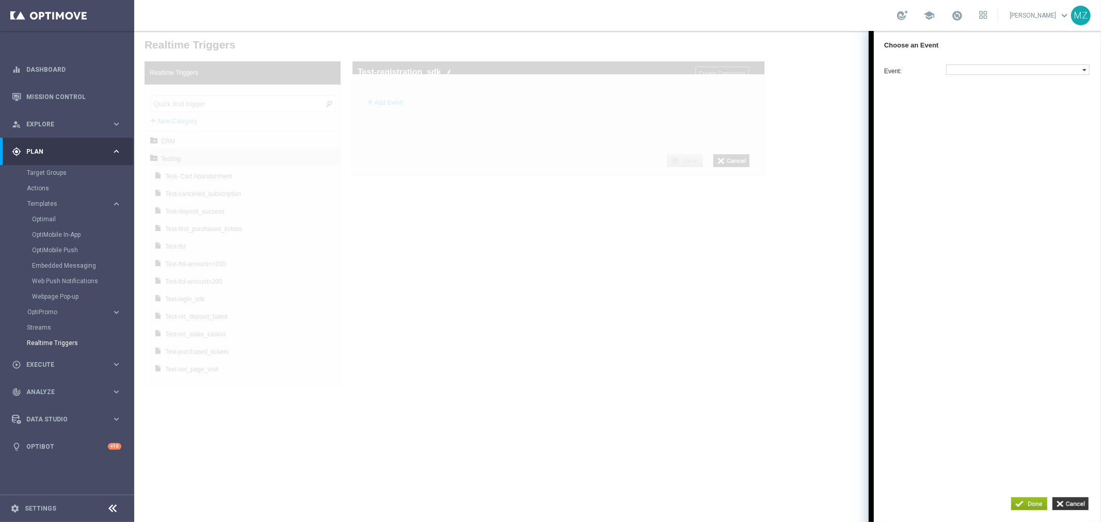
click at [1008, 72] on label at bounding box center [1014, 69] width 136 height 9
click at [976, 180] on input "search" at bounding box center [976, 174] width 55 height 10
type input "regi"
click at [989, 103] on span "registration" at bounding box center [1015, 105] width 132 height 7
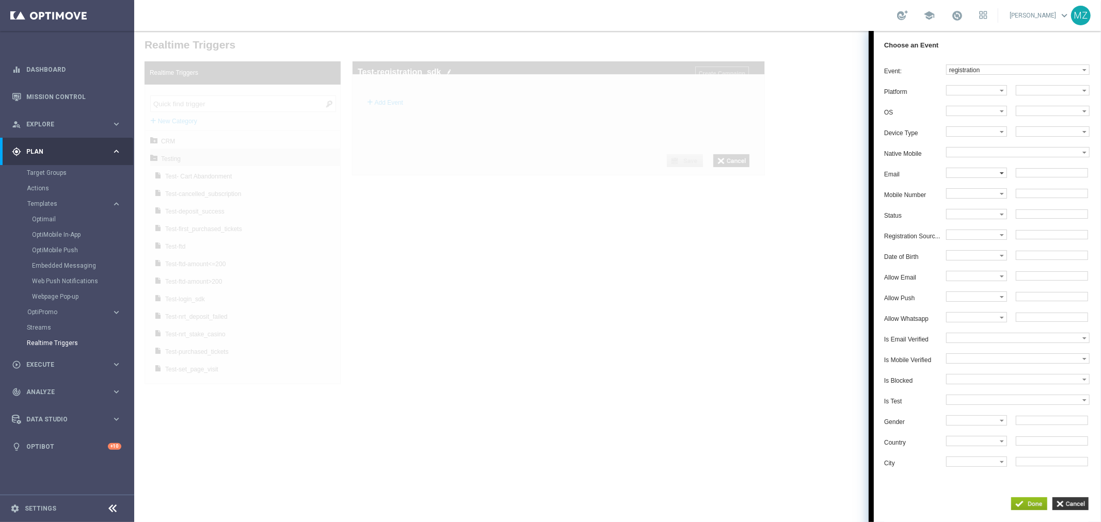
click at [976, 177] on label at bounding box center [972, 172] width 53 height 9
click at [972, 194] on span "Equals" at bounding box center [974, 191] width 50 height 7
click at [1048, 177] on input "text" at bounding box center [1051, 172] width 72 height 9
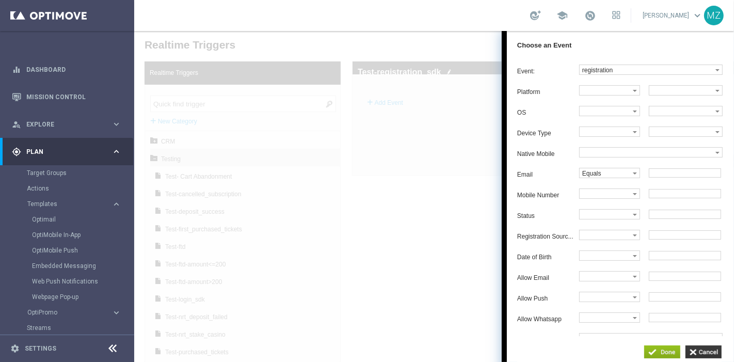
click at [659, 176] on input "text" at bounding box center [684, 172] width 72 height 9
paste input "mlot..tot.est@gmail.com"
type input "mlot..tot.est@gmail.com"
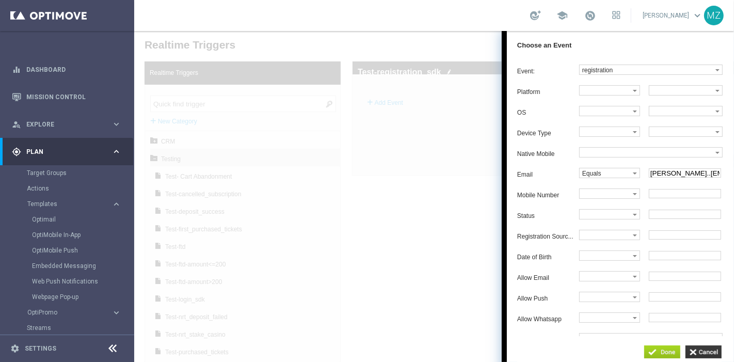
click at [659, 349] on input "button" at bounding box center [662, 351] width 36 height 13
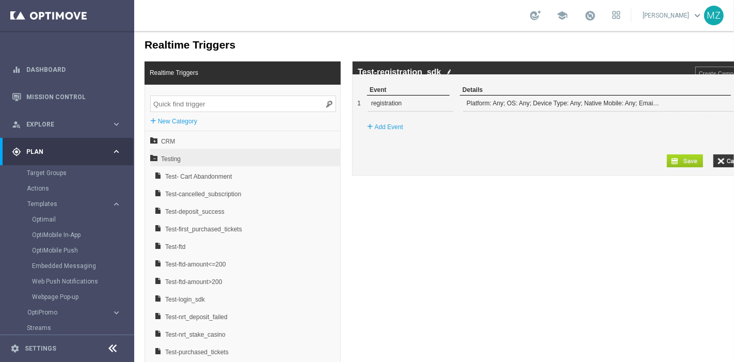
click at [685, 167] on input "button" at bounding box center [684, 160] width 36 height 13
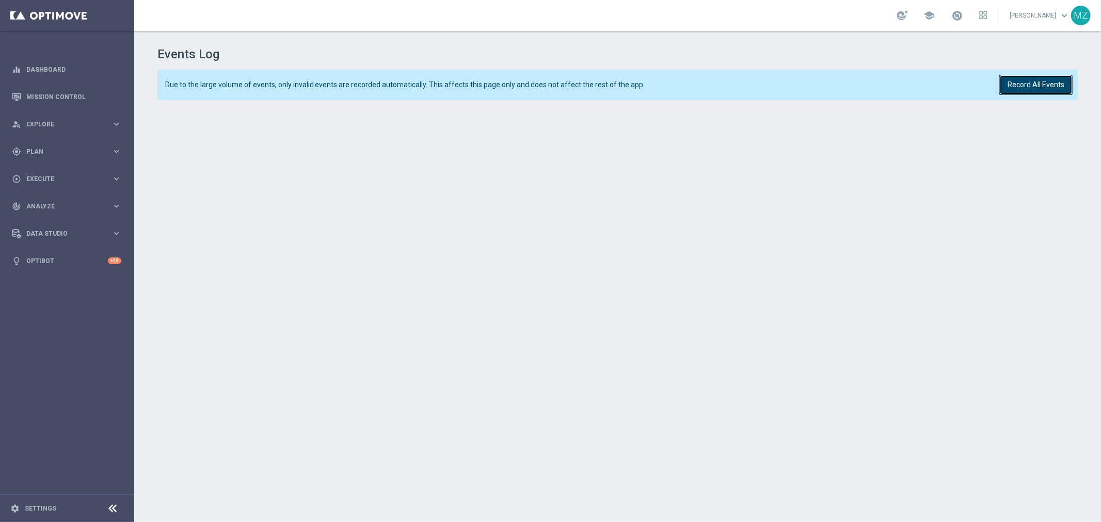
click at [1029, 86] on button "Record All Events" at bounding box center [1035, 85] width 73 height 20
click at [1017, 78] on button "Record All Events" at bounding box center [1035, 85] width 73 height 20
click at [1023, 78] on button "Record All Events" at bounding box center [1035, 85] width 73 height 20
click at [1046, 88] on button "Record All Events" at bounding box center [1035, 85] width 73 height 20
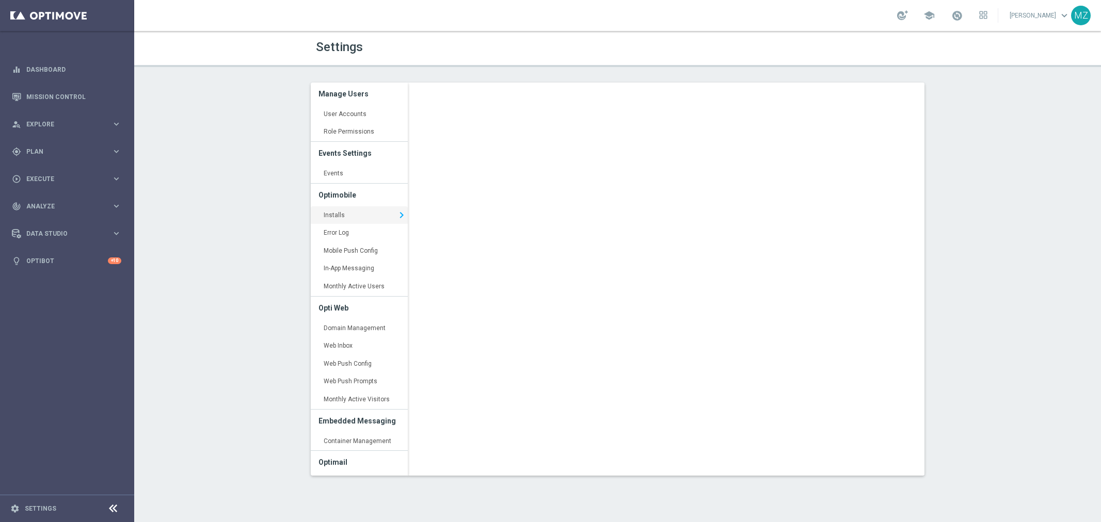
click at [64, 126] on span "Explore" at bounding box center [68, 124] width 85 height 6
click at [64, 150] on span "Plan" at bounding box center [68, 152] width 85 height 6
click at [53, 203] on span "Templates" at bounding box center [64, 204] width 74 height 6
click at [50, 169] on link "Target Groups" at bounding box center [67, 173] width 81 height 8
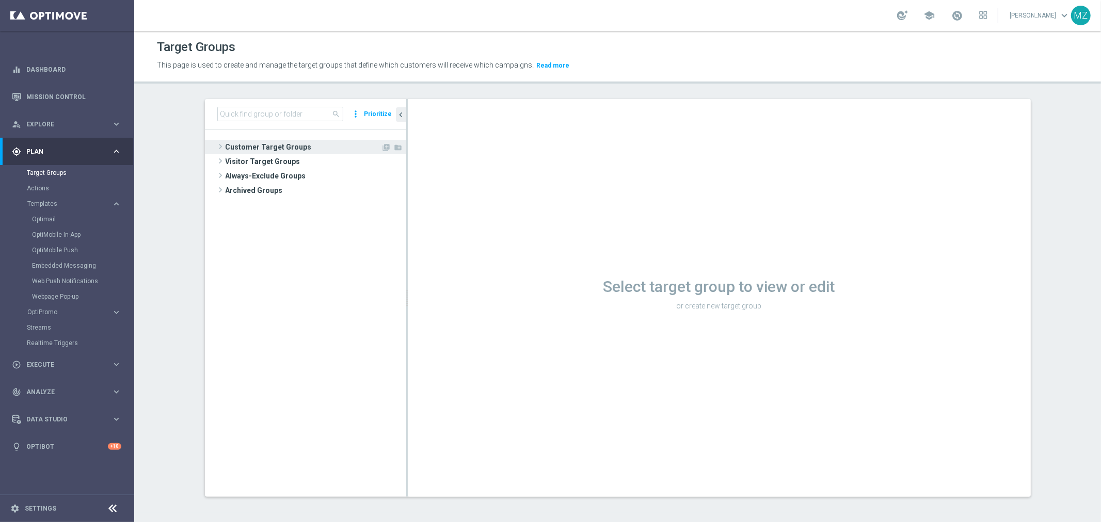
click at [216, 144] on span at bounding box center [220, 146] width 10 height 12
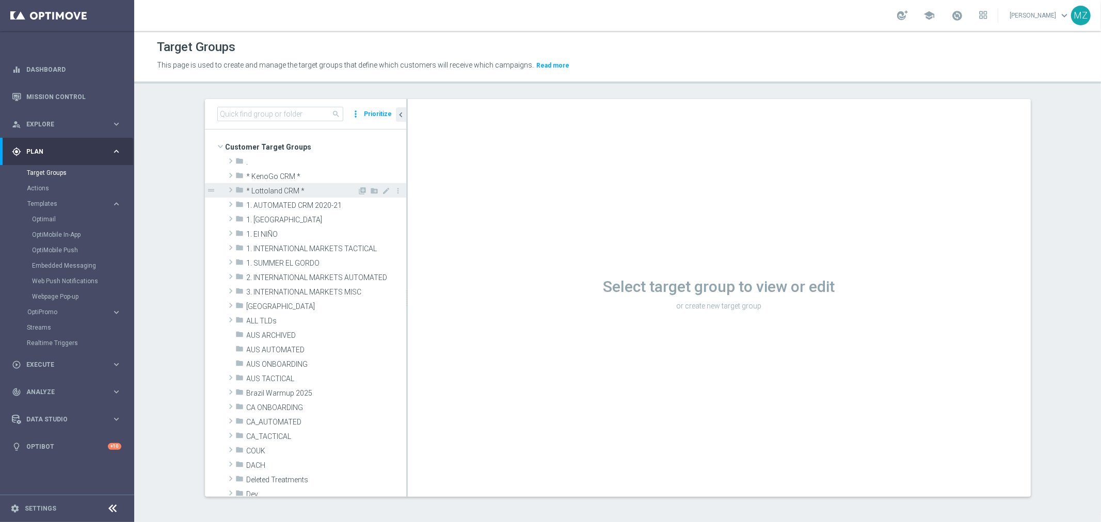
click at [226, 188] on span at bounding box center [231, 190] width 10 height 12
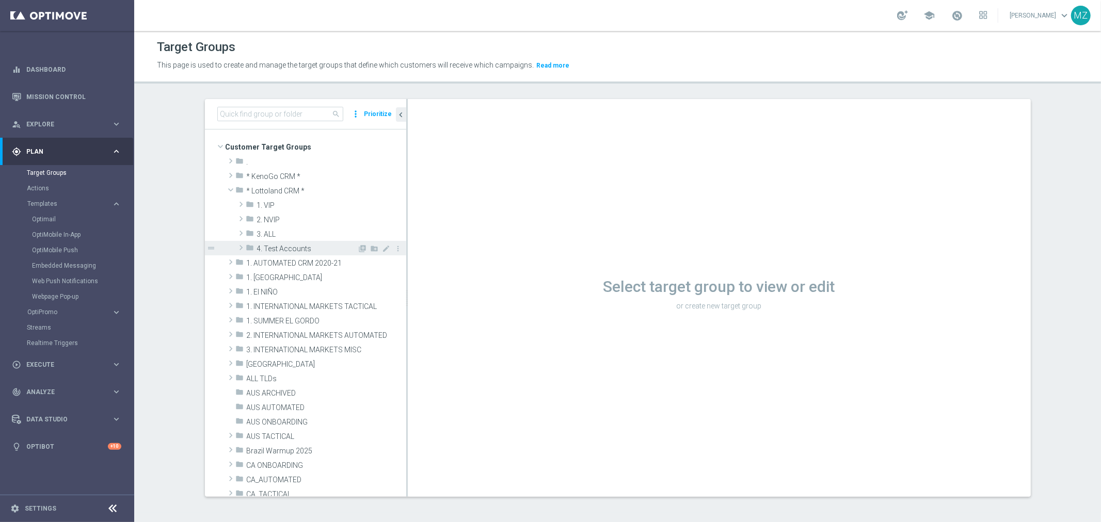
click at [236, 247] on span at bounding box center [241, 248] width 10 height 12
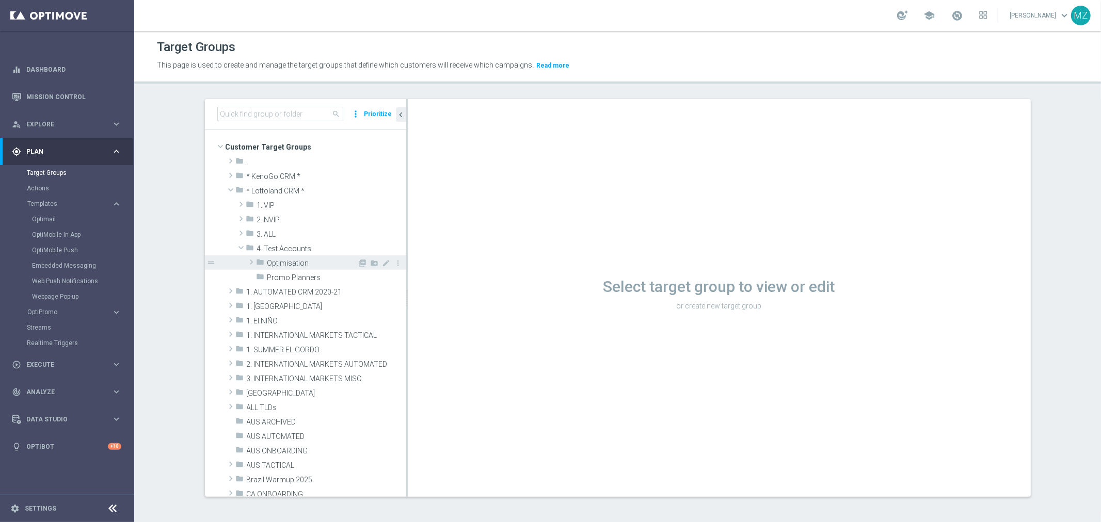
click at [249, 264] on span at bounding box center [251, 262] width 10 height 12
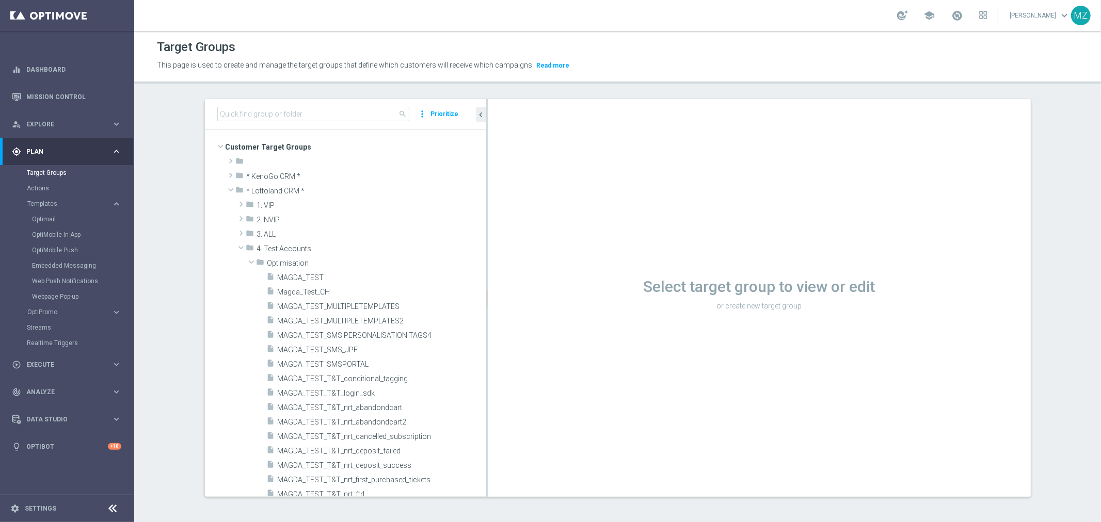
drag, startPoint x: 403, startPoint y: 286, endPoint x: 490, endPoint y: 286, distance: 87.7
click at [490, 286] on as-split "search more_vert Prioritize Customer Target Groups library_add create_new_folder" at bounding box center [618, 298] width 826 height 398
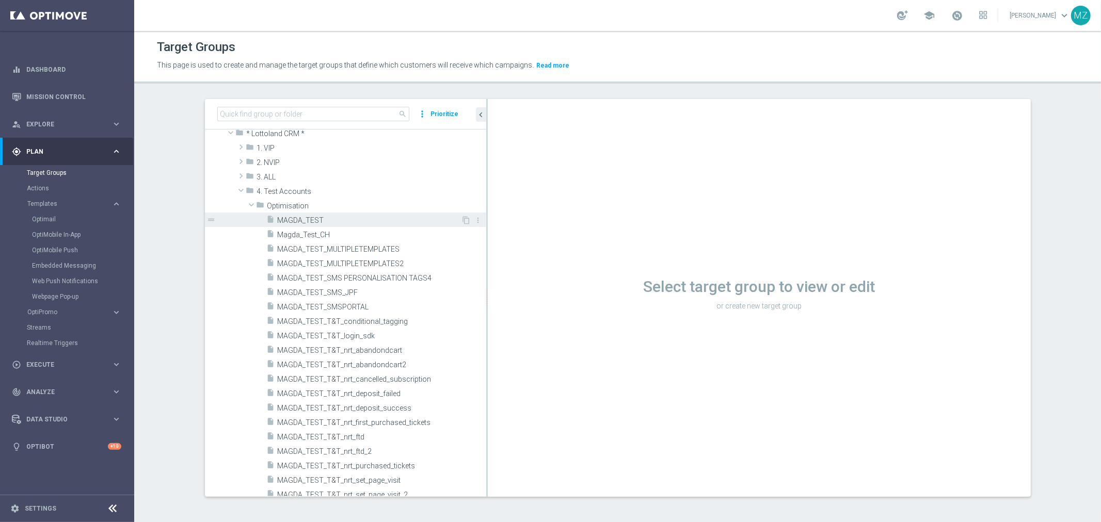
click at [302, 217] on span "MAGDA_TEST" at bounding box center [370, 220] width 184 height 9
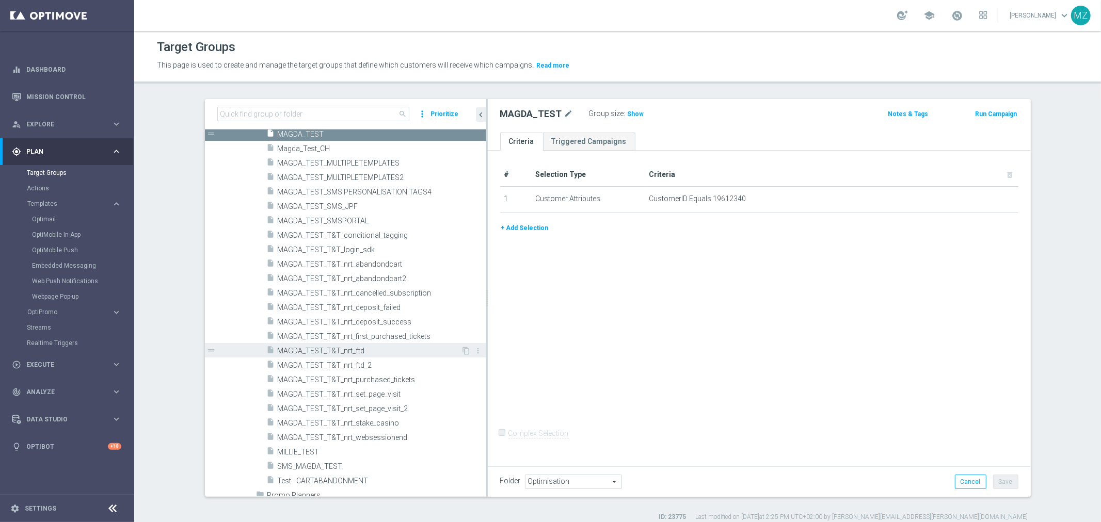
scroll to position [172, 0]
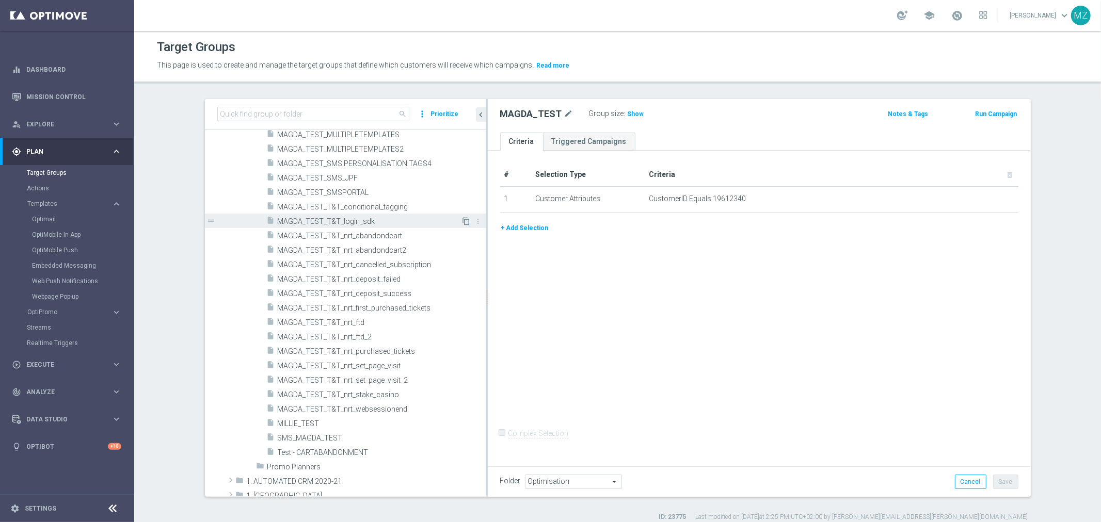
click at [462, 220] on icon "content_copy" at bounding box center [466, 221] width 8 height 8
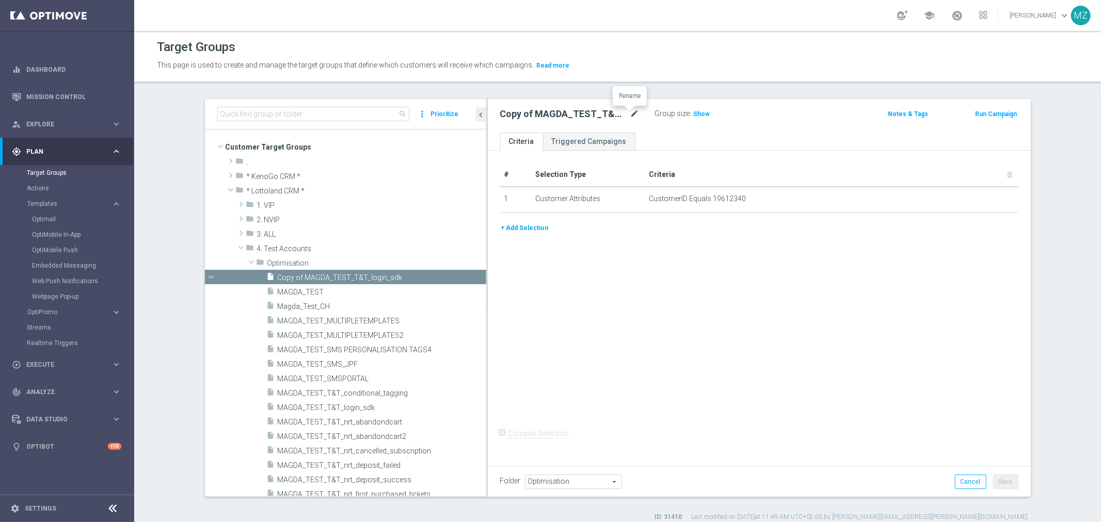
click at [630, 113] on icon "mode_edit" at bounding box center [634, 114] width 9 height 12
click at [524, 116] on input "Copy of MAGDA_TEST_T&T_login_sdk" at bounding box center [569, 115] width 139 height 14
drag, startPoint x: 577, startPoint y: 116, endPoint x: 563, endPoint y: 116, distance: 14.4
click at [563, 116] on input "MAGDA_TEST_T&T_login_sdk" at bounding box center [569, 115] width 139 height 14
type input "MAGDA_TEST_T&T_registration_sdk"
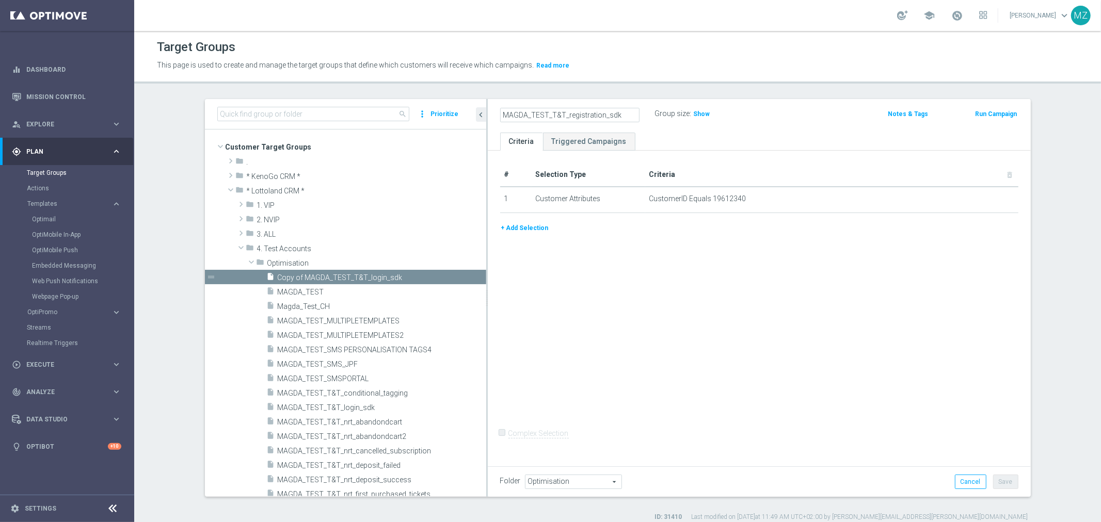
click at [731, 135] on ul "Criteria Triggered Campaigns" at bounding box center [759, 142] width 543 height 18
click at [982, 198] on body "equalizer Dashboard Mission Control" at bounding box center [550, 261] width 1101 height 522
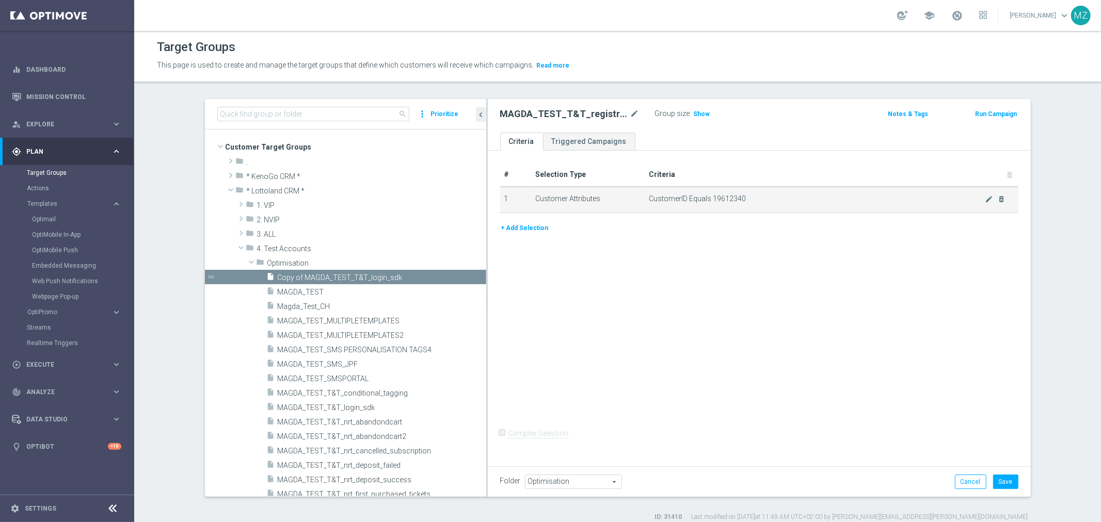
click at [683, 195] on span "CustomerID Equals 19612340" at bounding box center [816, 199] width 335 height 9
click at [372, 275] on span "Copy of MAGDA_TEST_T&T_login_sdk" at bounding box center [370, 278] width 184 height 9
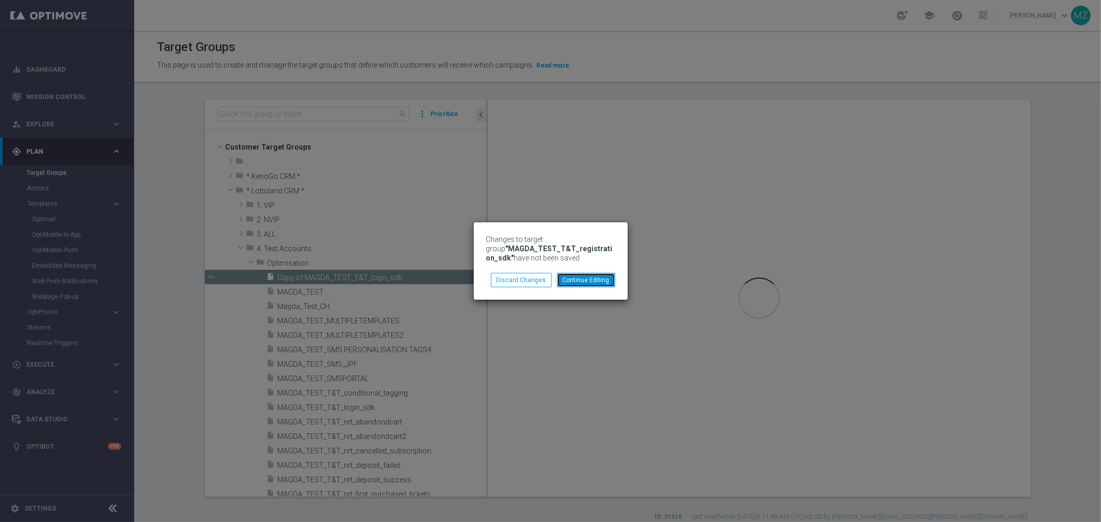
click at [584, 278] on button "Continue Editing" at bounding box center [586, 280] width 58 height 14
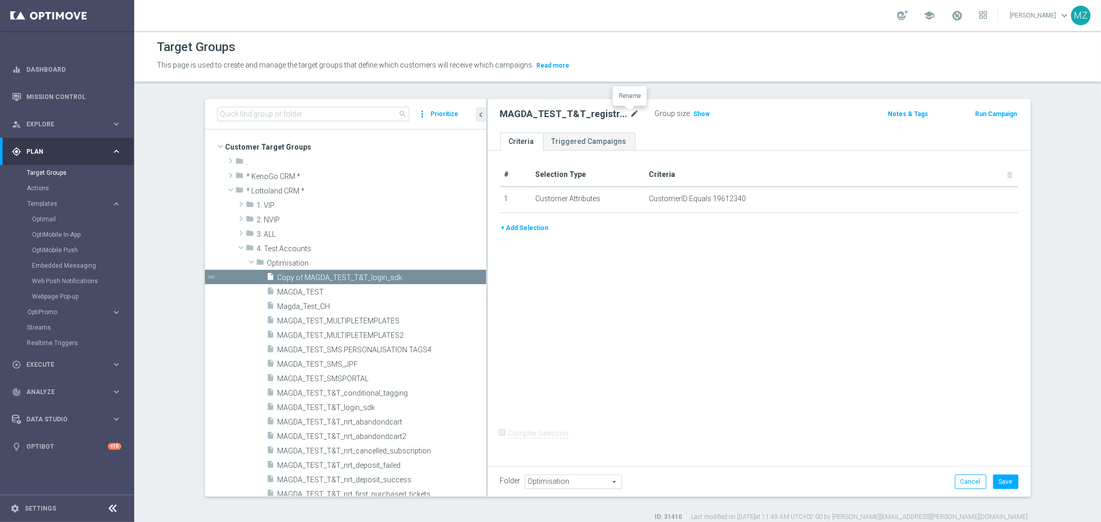
click at [630, 116] on icon "mode_edit" at bounding box center [634, 114] width 9 height 12
click at [700, 256] on div "# Selection Type Criteria delete_forever 1 Customer Attributes CustomerID Equal…" at bounding box center [759, 307] width 543 height 312
click at [1002, 479] on button "Save" at bounding box center [1005, 482] width 25 height 14
click at [985, 199] on icon "mode_edit" at bounding box center [989, 199] width 8 height 8
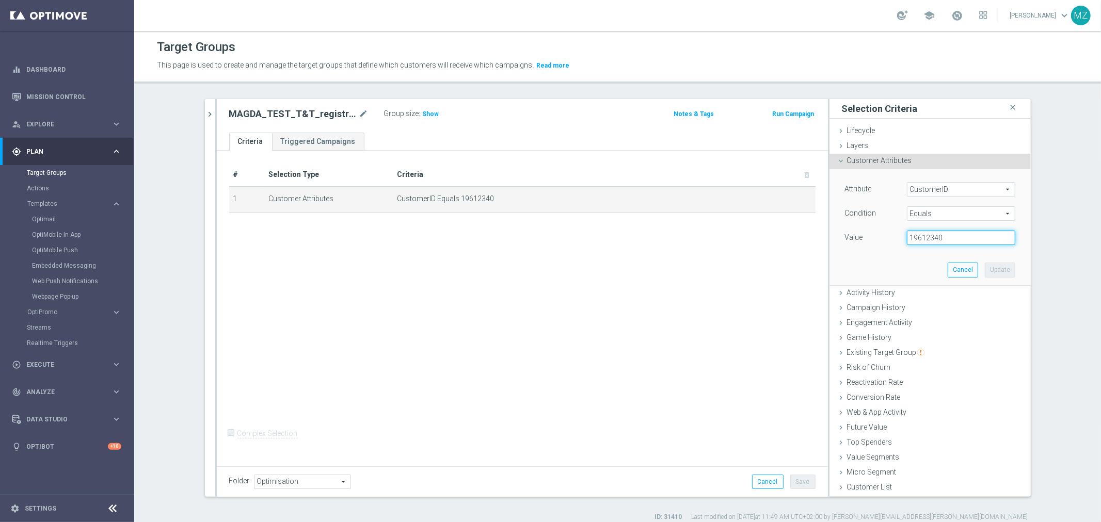
click at [967, 234] on input "19612340" at bounding box center [961, 238] width 108 height 14
paste input "1906"
type input "19611906"
click at [1004, 270] on button "Update" at bounding box center [1000, 270] width 30 height 14
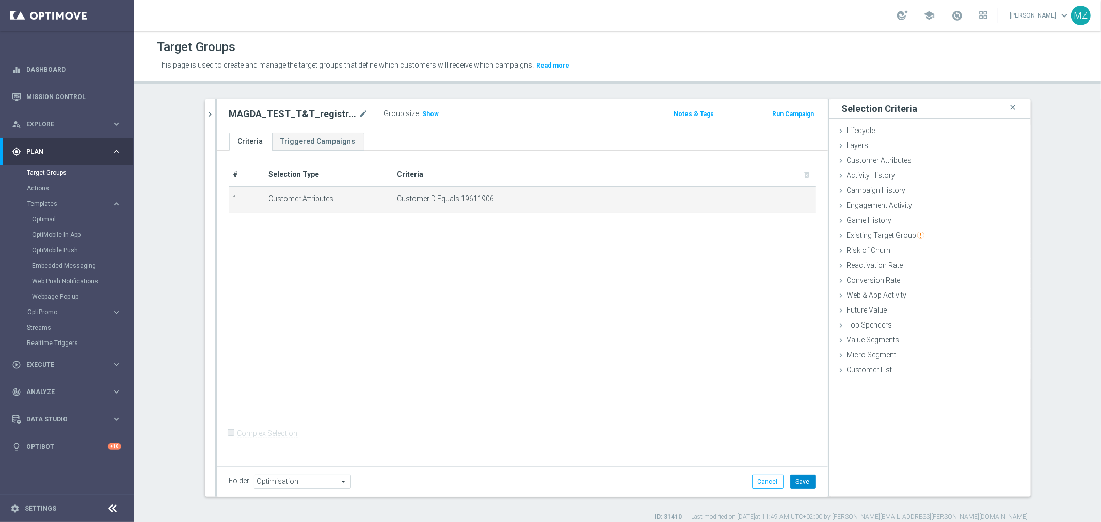
click at [803, 481] on button "Save" at bounding box center [802, 482] width 25 height 14
click at [424, 111] on span "Show" at bounding box center [431, 113] width 17 height 7
click at [1008, 106] on icon "close" at bounding box center [1013, 108] width 10 height 14
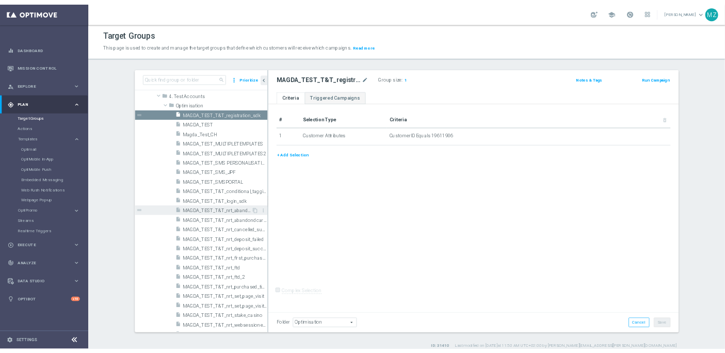
scroll to position [115, 0]
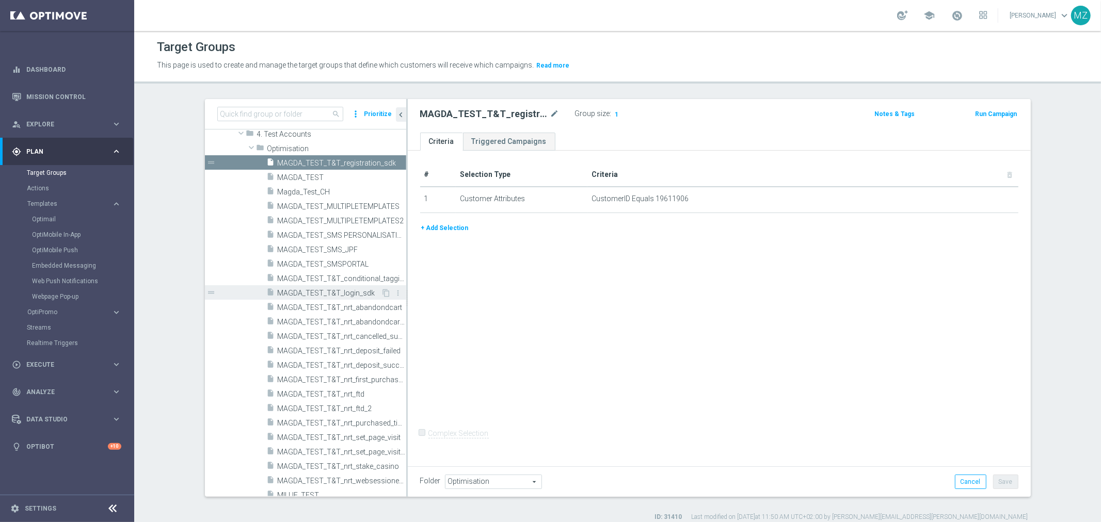
click at [342, 290] on span "MAGDA_TEST_T&T_login_sdk" at bounding box center [330, 293] width 104 height 9
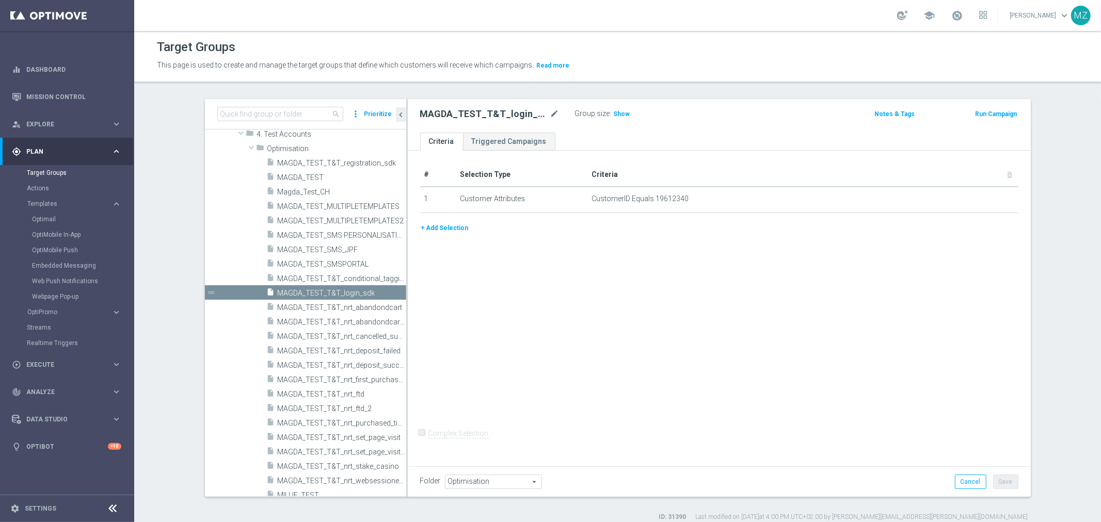
click at [978, 198] on div at bounding box center [980, 195] width 10 height 5
click at [980, 199] on icon "mode_edit" at bounding box center [984, 199] width 8 height 8
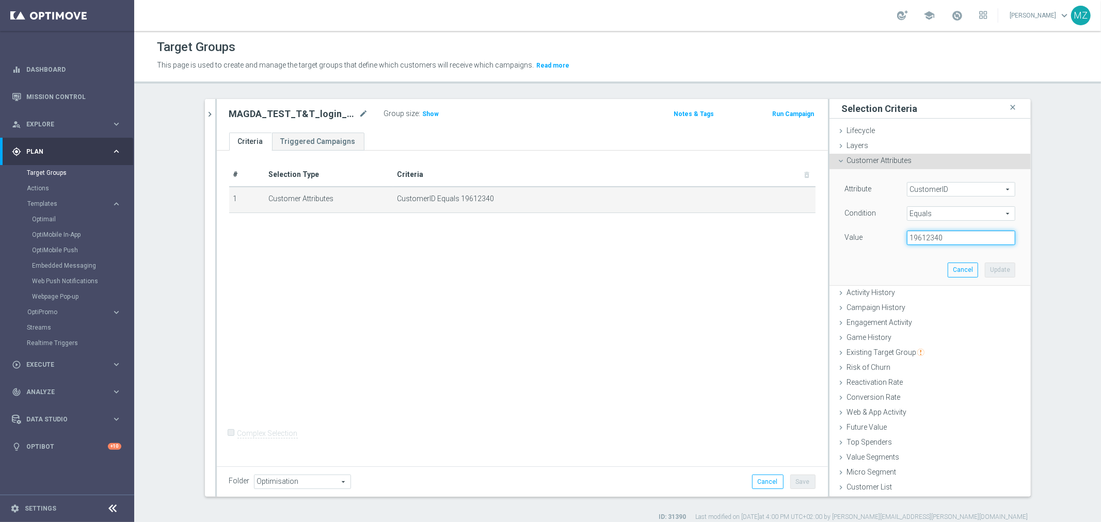
click at [953, 243] on input "19612340" at bounding box center [961, 238] width 108 height 14
paste input "1906"
type input "19611906"
click at [1008, 271] on button "Update" at bounding box center [1000, 270] width 30 height 14
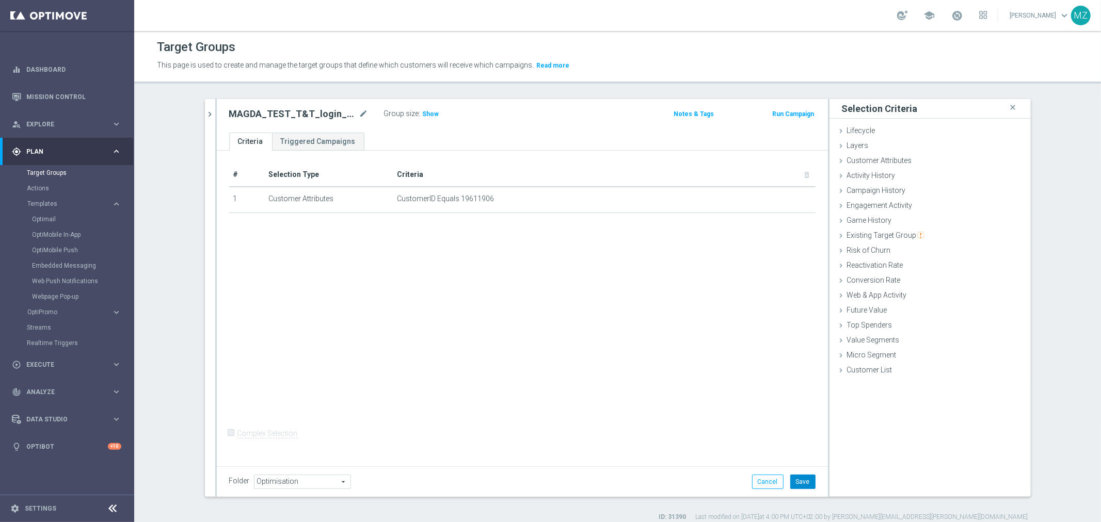
click at [798, 485] on button "Save" at bounding box center [802, 482] width 25 height 14
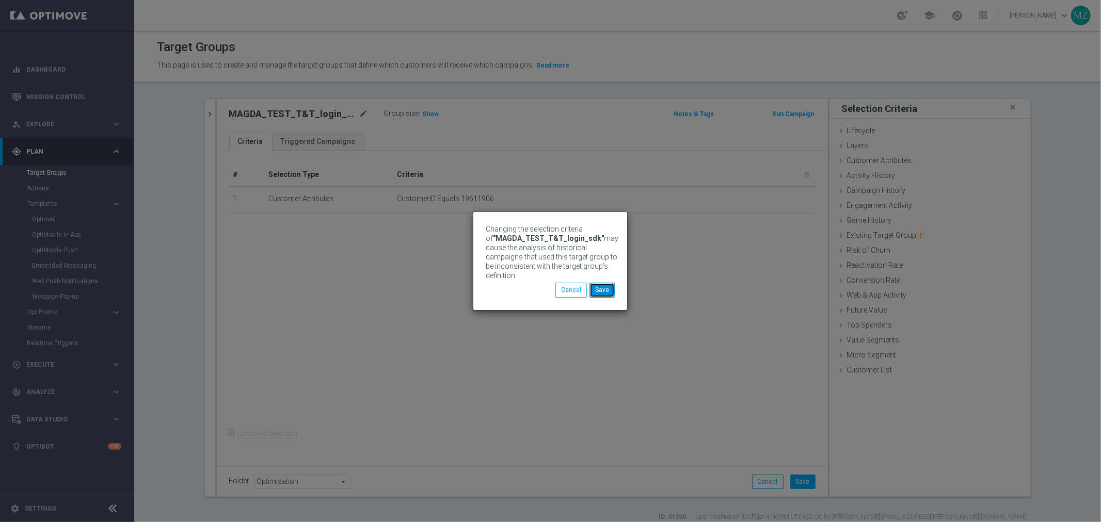
click at [613, 289] on button "Save" at bounding box center [601, 290] width 25 height 14
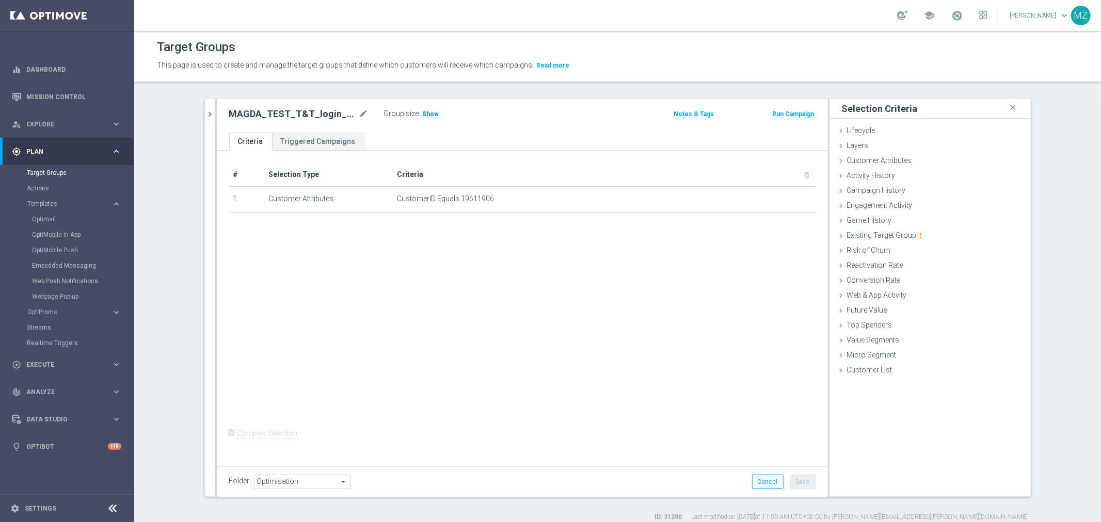
click at [422, 108] on h3 "Show" at bounding box center [431, 113] width 19 height 11
click at [534, 411] on div "# Selection Type Criteria delete_forever 1 Customer Attributes CustomerID Equal…" at bounding box center [522, 307] width 611 height 312
click at [550, 354] on div "# Selection Type Criteria delete_forever 1 Customer Attributes CustomerID Equal…" at bounding box center [522, 307] width 611 height 312
click at [1008, 105] on icon "close" at bounding box center [1013, 108] width 10 height 14
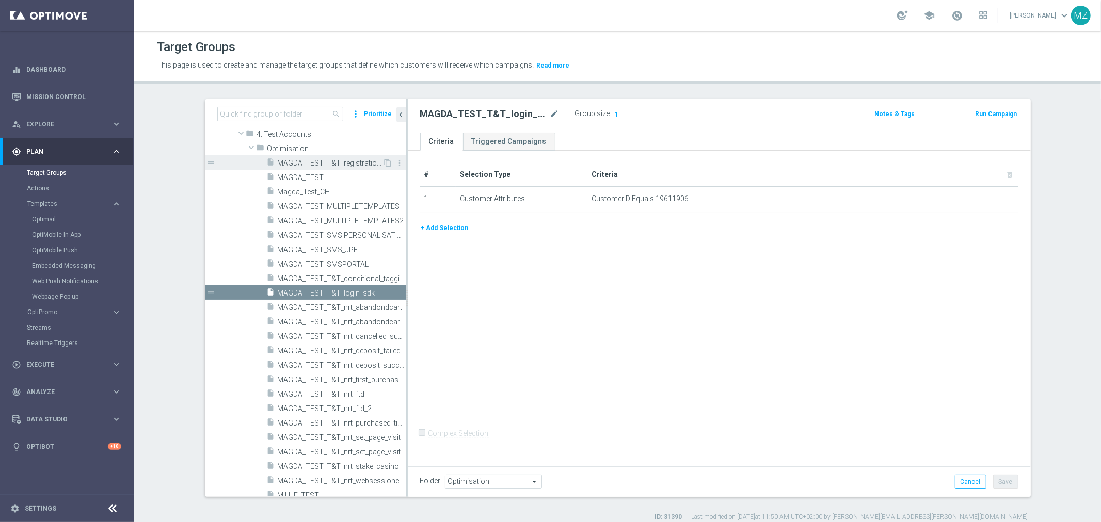
click at [334, 165] on span "MAGDA_TEST_T&T_registration_sdk" at bounding box center [330, 163] width 105 height 9
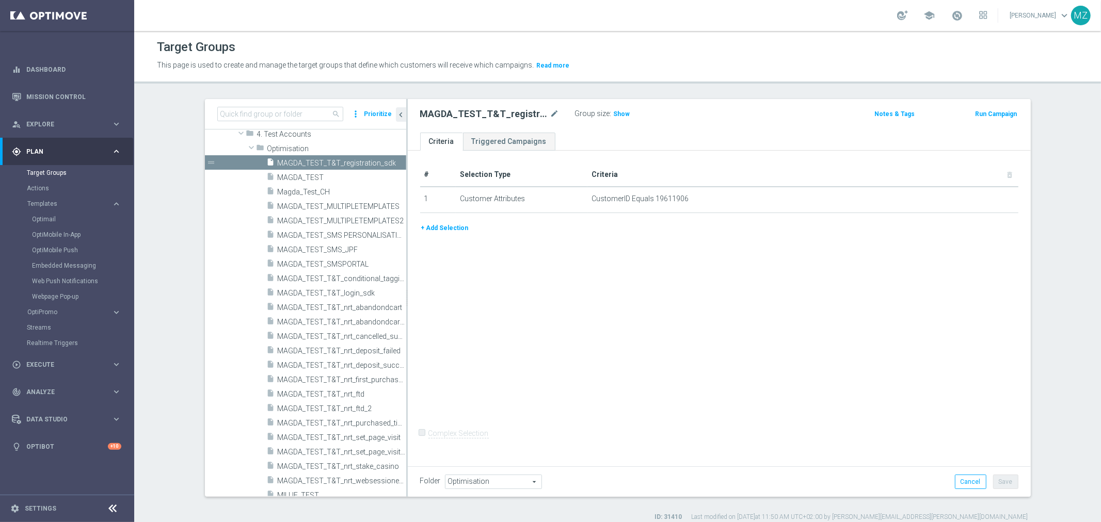
click at [987, 106] on div "MAGDA_TEST_T&T_registration_sdk mode_edit Group size : Show Notes & Tags Run Ca…" at bounding box center [719, 116] width 623 height 34
click at [1004, 107] on div "Run Campaign" at bounding box center [974, 113] width 87 height 13
click at [994, 115] on button "Run Campaign" at bounding box center [996, 113] width 44 height 11
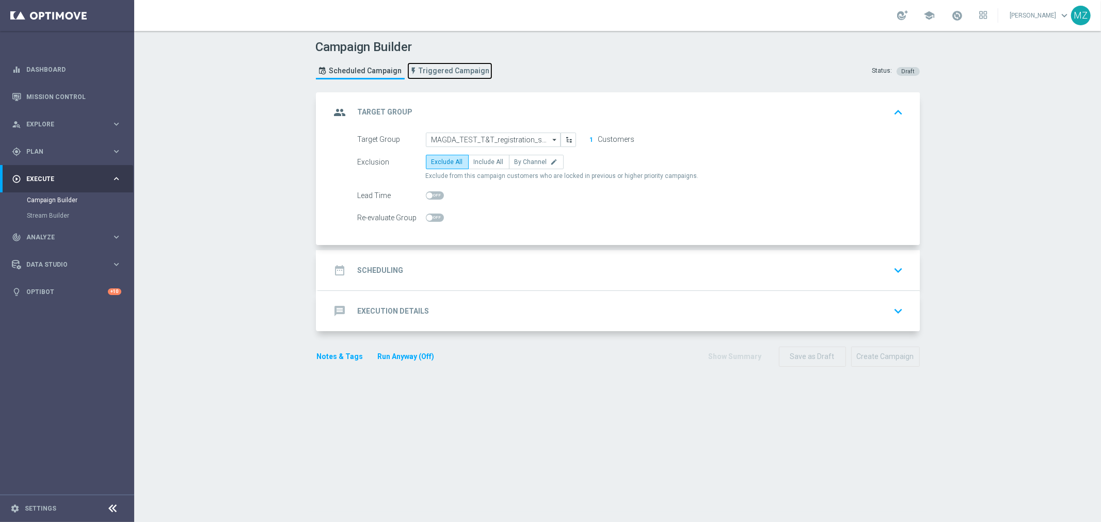
click at [442, 73] on span "Triggered Campaign" at bounding box center [454, 71] width 71 height 9
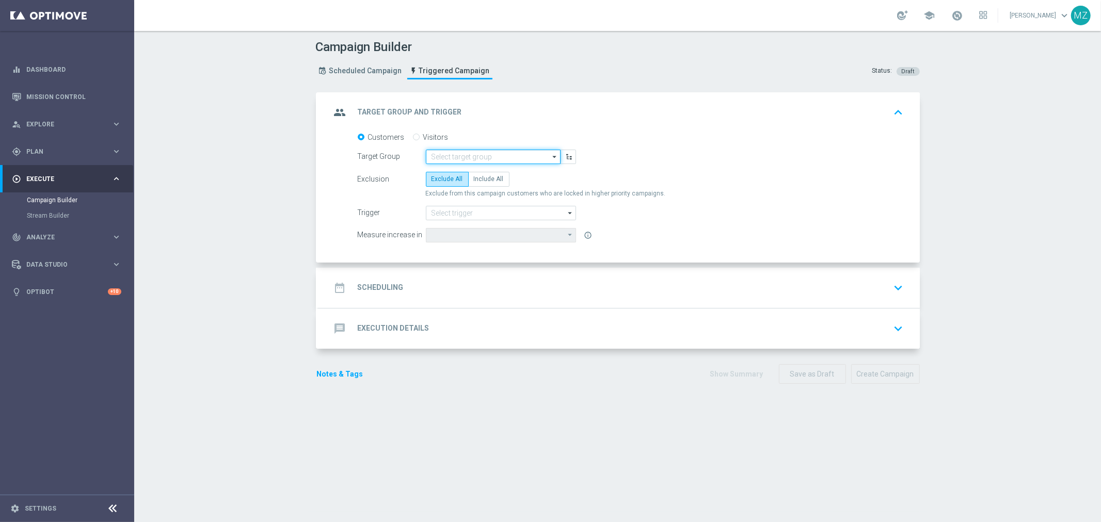
click at [481, 155] on input at bounding box center [493, 157] width 135 height 14
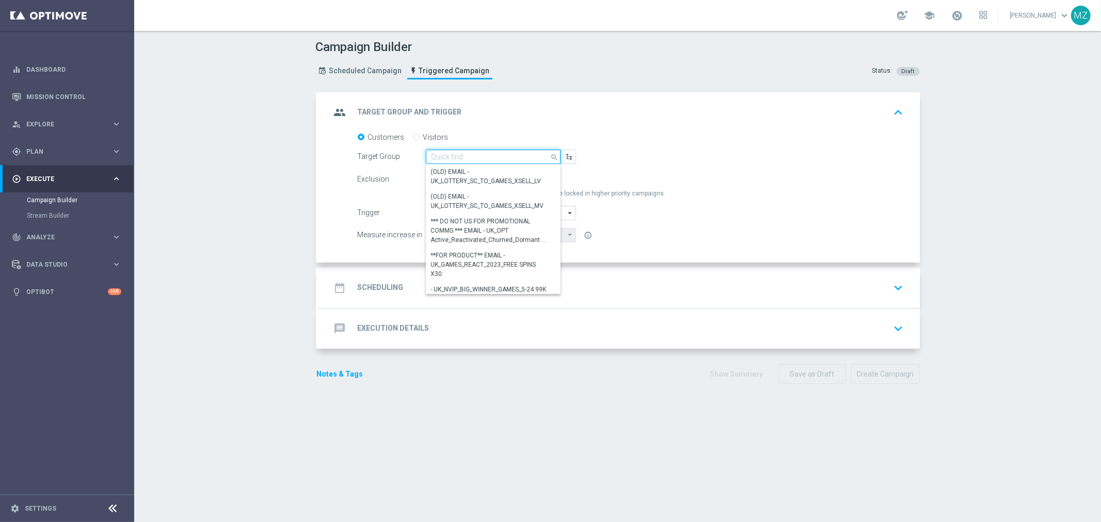
paste input "Use case registration sdk"
click at [485, 155] on input at bounding box center [493, 157] width 135 height 14
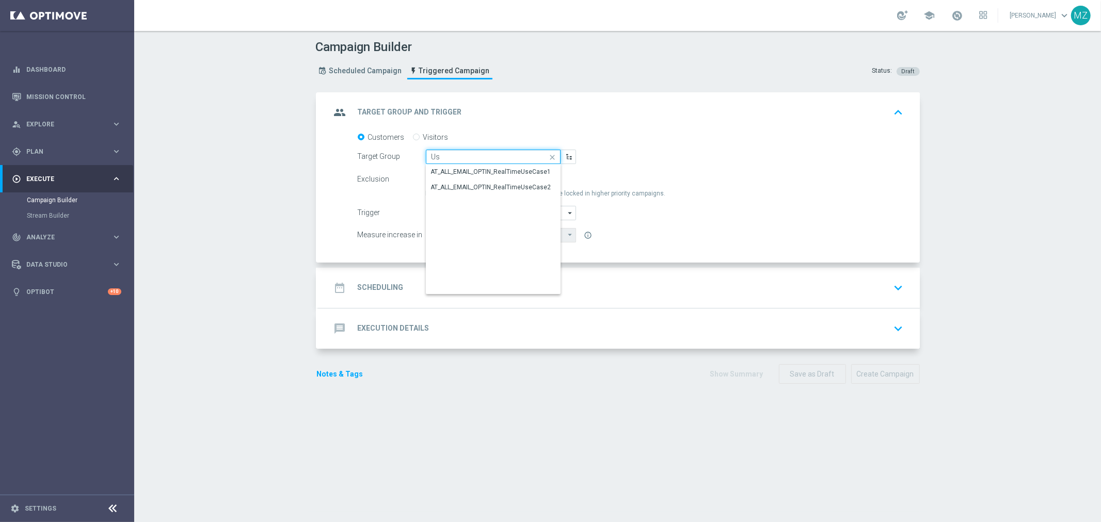
type input "U"
click at [517, 172] on div "MAGDA_TEST_T&T_registration_sdk" at bounding box center [481, 171] width 101 height 9
type input "MAGDA_TEST_T&T_registration_sdk"
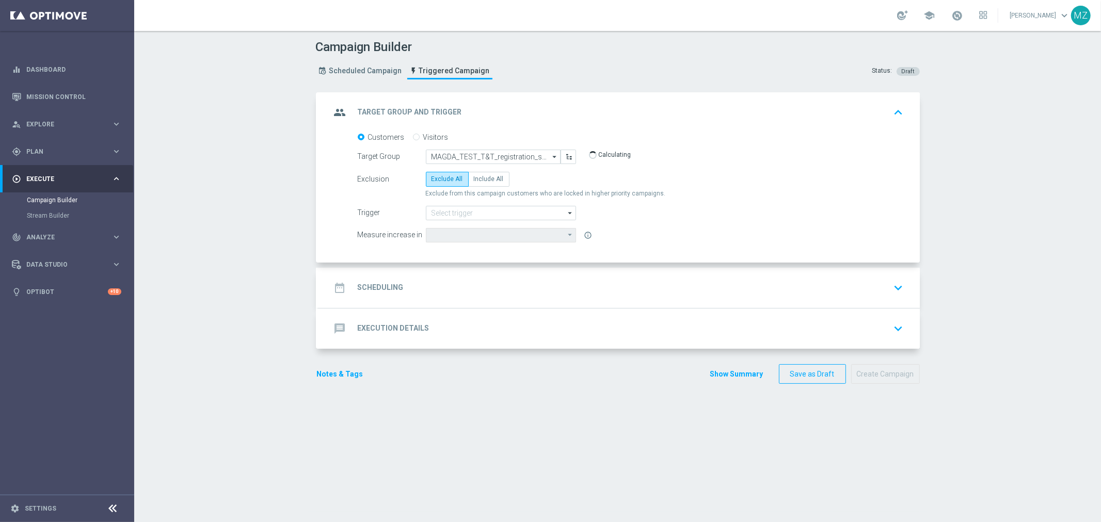
type input "Deposit Amount"
click at [477, 178] on span "Include All" at bounding box center [489, 178] width 30 height 7
click at [477, 178] on input "Include All" at bounding box center [477, 181] width 7 height 7
radio input "true"
click at [456, 211] on input at bounding box center [501, 213] width 150 height 14
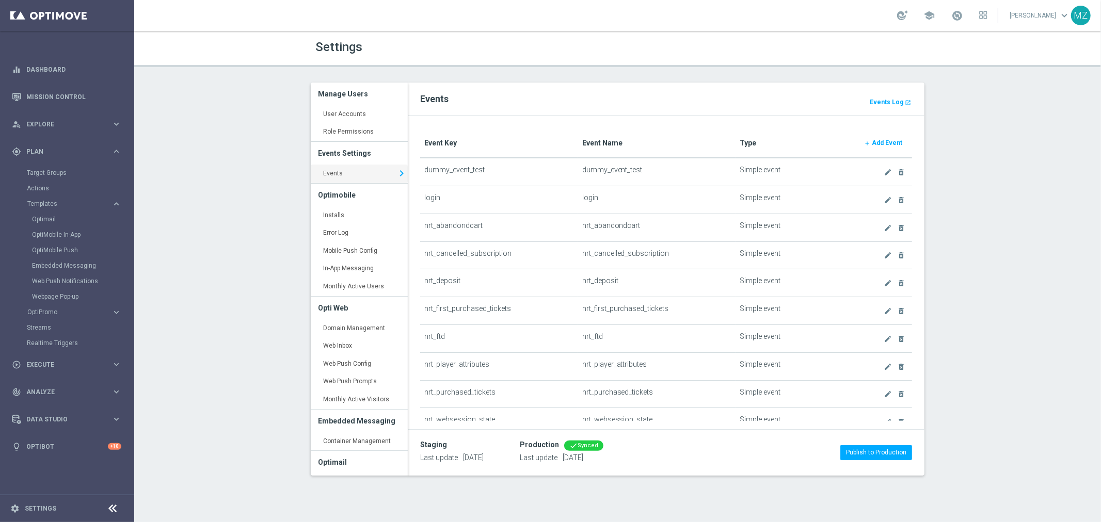
scroll to position [57, 0]
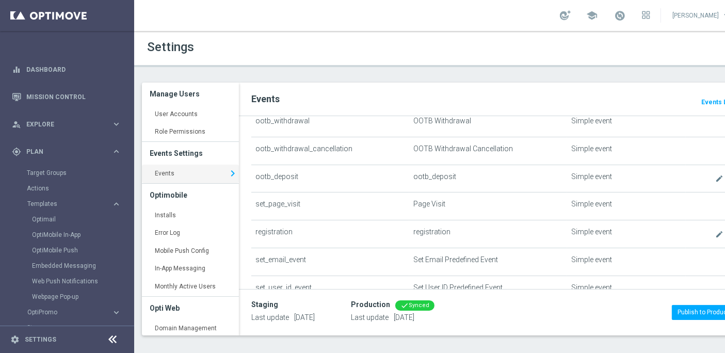
scroll to position [633, 0]
click at [715, 230] on icon "create" at bounding box center [719, 234] width 8 height 8
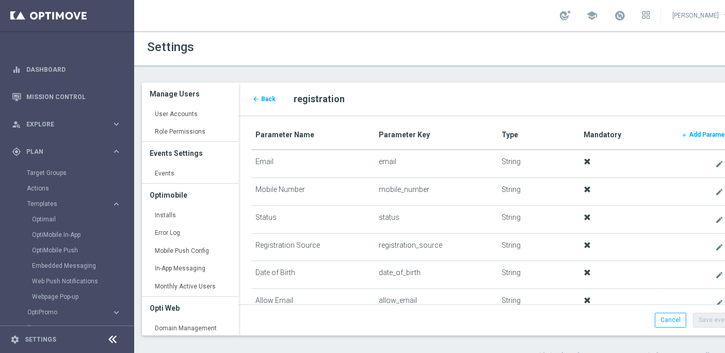
scroll to position [68, 0]
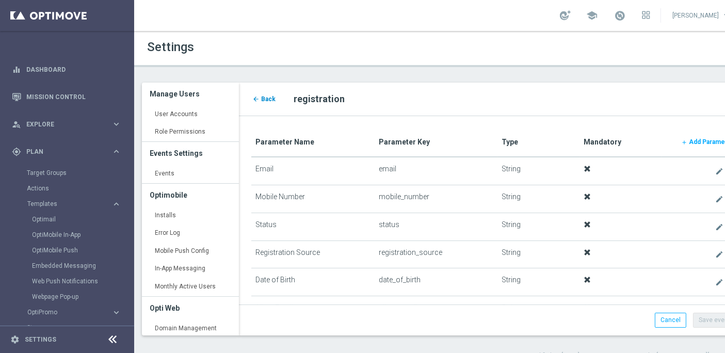
click at [268, 100] on span "Back" at bounding box center [268, 98] width 14 height 7
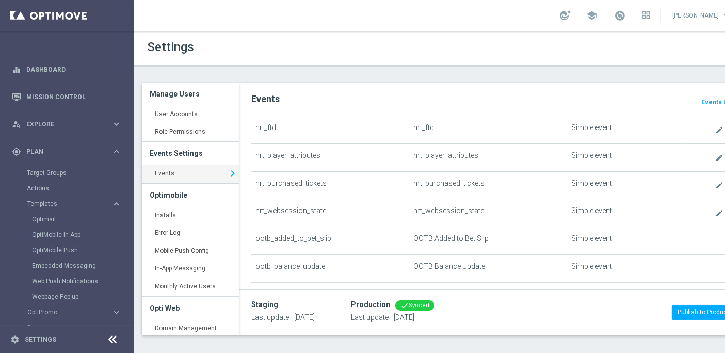
scroll to position [254, 0]
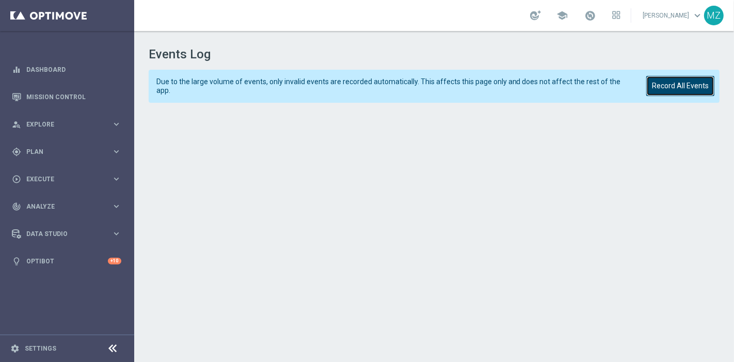
click at [696, 87] on button "Record All Events" at bounding box center [680, 86] width 68 height 20
click at [669, 91] on button "Record All Events" at bounding box center [680, 86] width 68 height 20
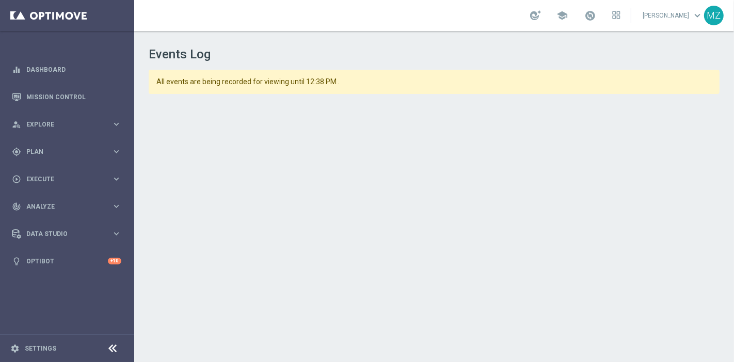
click at [625, 40] on header "Events Log" at bounding box center [434, 46] width 571 height 31
click at [592, 49] on h1 "Events Log" at bounding box center [434, 54] width 571 height 15
click at [594, 53] on h1 "Events Log" at bounding box center [434, 54] width 571 height 15
click at [547, 45] on header "Events Log" at bounding box center [434, 46] width 571 height 31
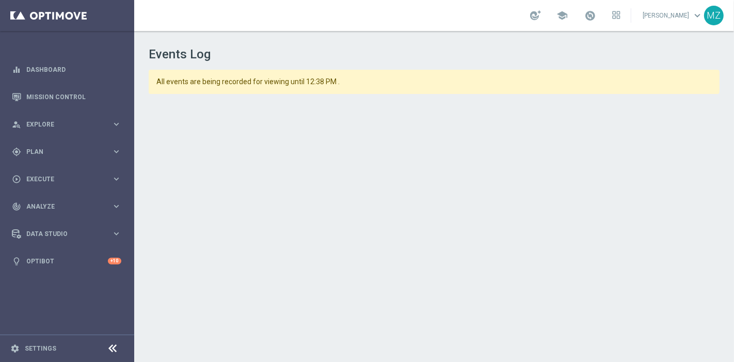
click at [731, 52] on div "Events Log All events are being recorded for viewing until 12:38 PM ." at bounding box center [434, 195] width 600 height 328
